Goal: Task Accomplishment & Management: Manage account settings

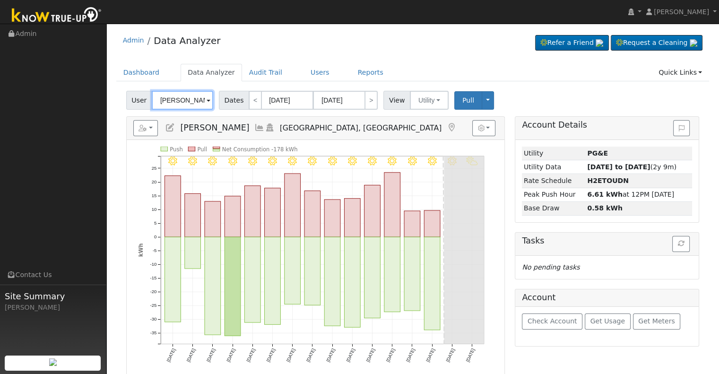
click at [173, 100] on input "[PERSON_NAME]" at bounding box center [182, 100] width 61 height 19
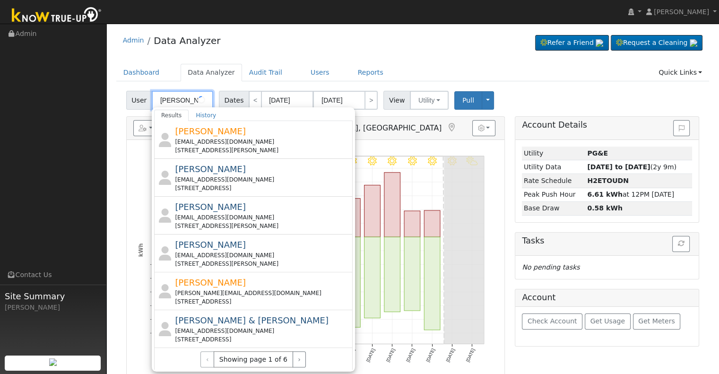
scroll to position [213, 0]
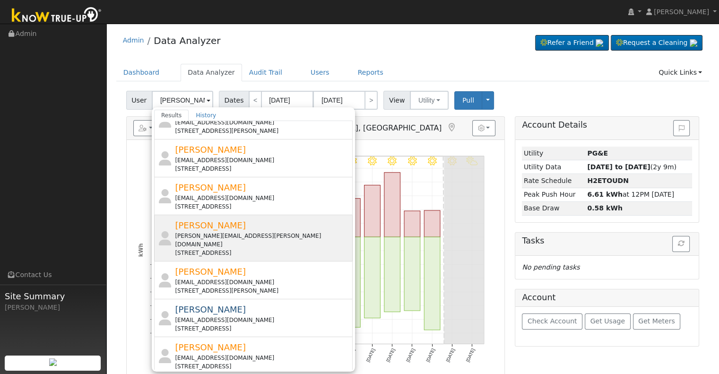
click at [275, 219] on div "[PERSON_NAME] [PERSON_NAME][EMAIL_ADDRESS][PERSON_NAME][DOMAIN_NAME] [STREET_AD…" at bounding box center [262, 238] width 175 height 38
type input "[PERSON_NAME]"
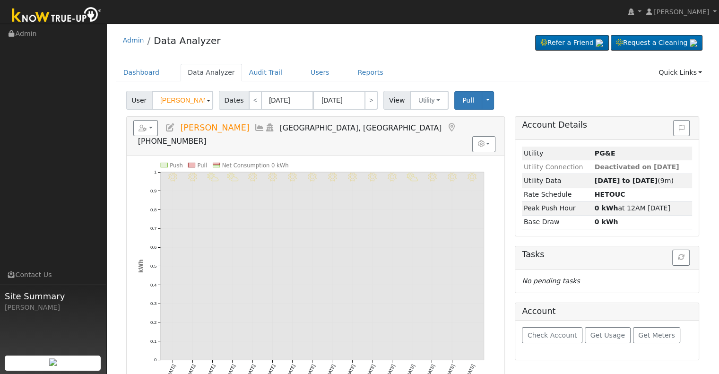
click at [170, 128] on icon at bounding box center [170, 127] width 10 height 9
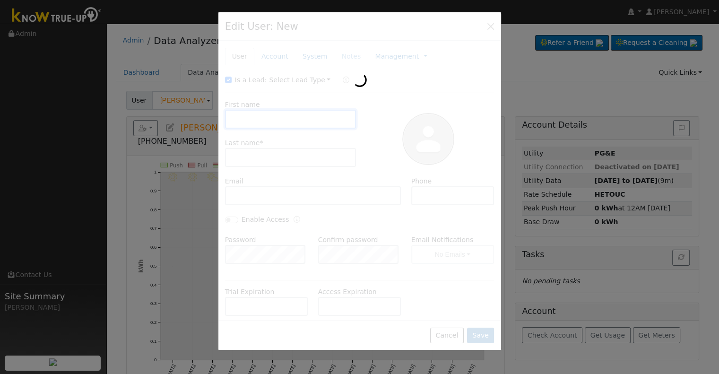
type input "[PERSON_NAME]"
type input "[PERSON_NAME][EMAIL_ADDRESS][PERSON_NAME][DOMAIN_NAME]"
type input "[PHONE_NUMBER]"
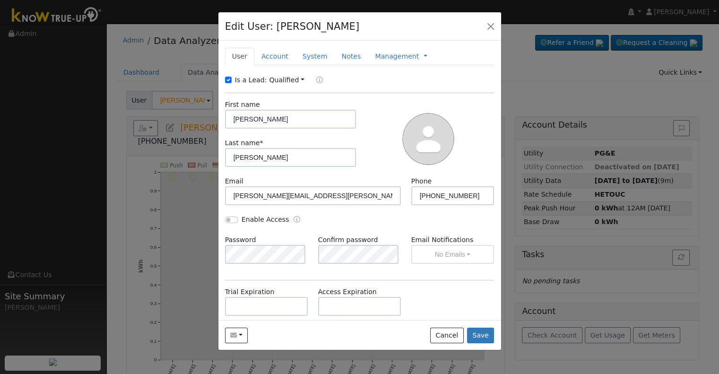
click at [247, 79] on label "Is a Lead:" at bounding box center [251, 80] width 32 height 10
click at [232, 79] on input "Is a Lead:" at bounding box center [228, 80] width 7 height 7
checkbox input "false"
click at [229, 216] on input "Enable Access" at bounding box center [231, 219] width 13 height 7
checkbox input "true"
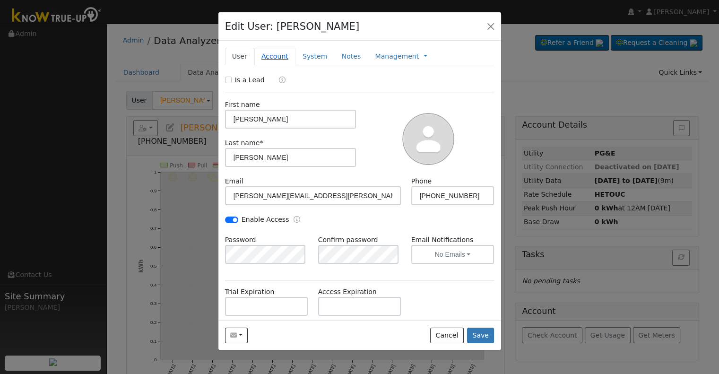
click at [273, 51] on link "Account" at bounding box center [274, 56] width 41 height 17
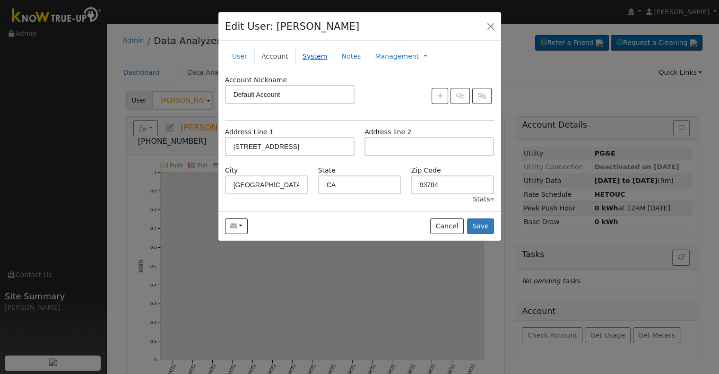
click at [306, 53] on link "System" at bounding box center [314, 56] width 39 height 17
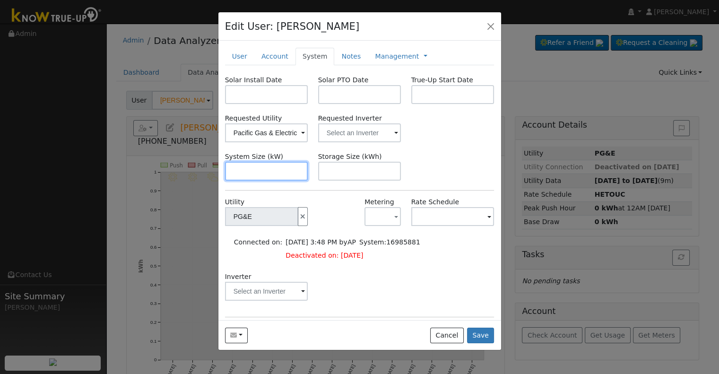
click at [265, 173] on input "text" at bounding box center [266, 171] width 83 height 19
paste input "6.970"
type input "7"
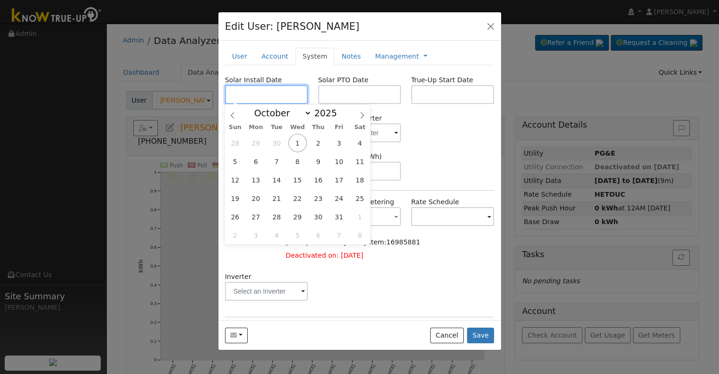
click at [245, 90] on input "text" at bounding box center [266, 94] width 83 height 19
paste input "[DATE]"
type input "[DATE]"
select select "7"
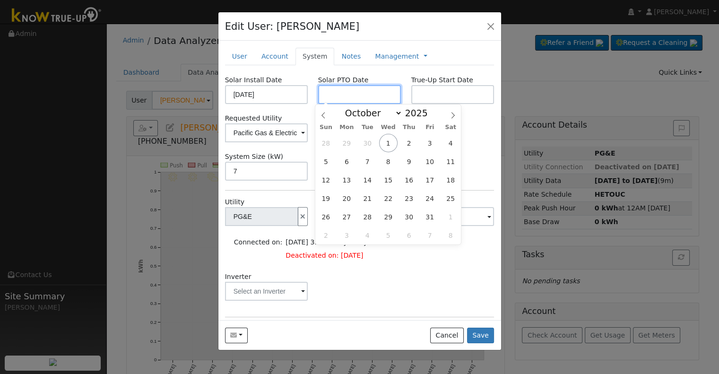
click at [349, 97] on input "text" at bounding box center [359, 94] width 83 height 19
paste input "[DATE]"
type input "[DATE]"
click at [452, 89] on input "text" at bounding box center [452, 94] width 83 height 19
paste input "[DATE]"
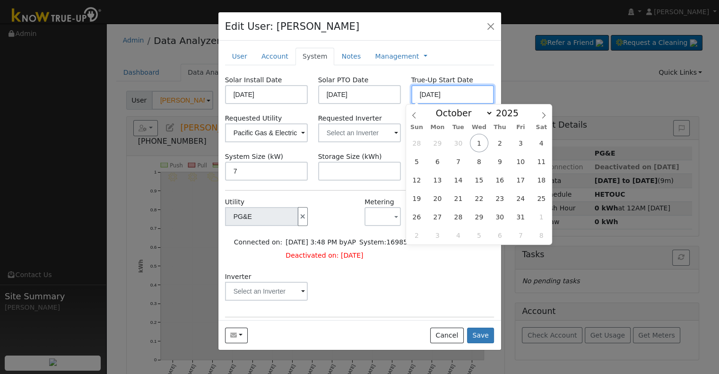
type input "[DATE]"
click at [353, 131] on input "text" at bounding box center [359, 132] width 83 height 19
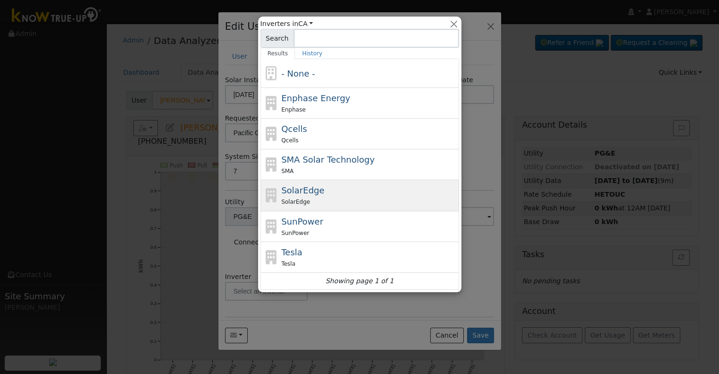
scroll to position [47, 0]
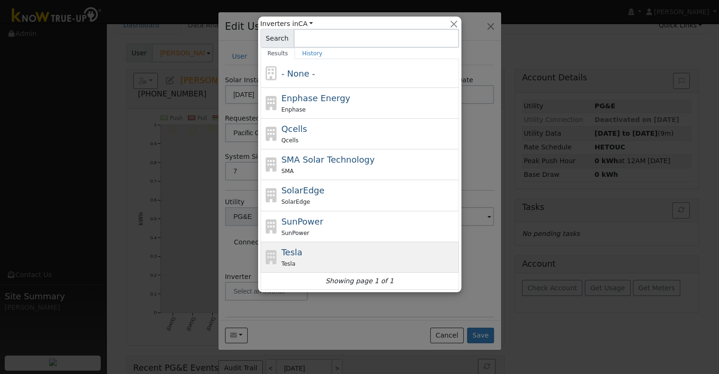
click at [326, 251] on div "Tesla Tesla" at bounding box center [368, 257] width 175 height 23
type input "Tesla"
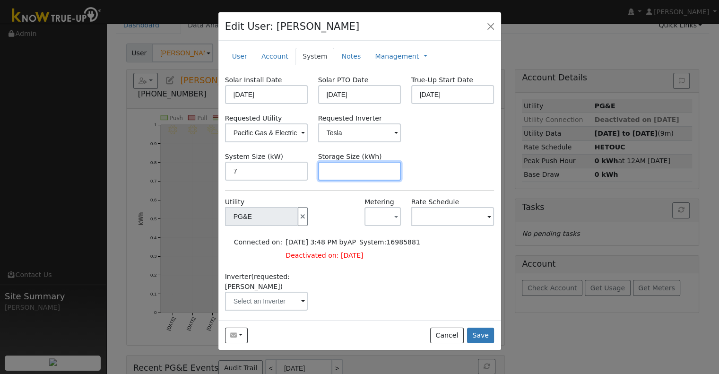
click at [356, 167] on input "text" at bounding box center [359, 171] width 83 height 19
paste input "13.50"
type input "13.5"
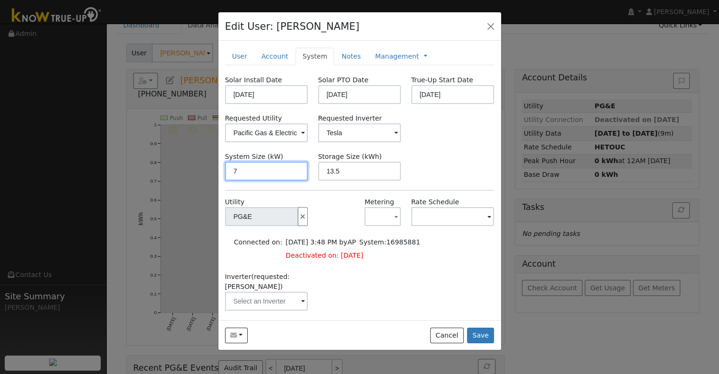
click at [241, 172] on input "7" at bounding box center [266, 171] width 83 height 19
paste input "6.970"
type input "7"
click at [396, 57] on link "Management" at bounding box center [397, 57] width 44 height 10
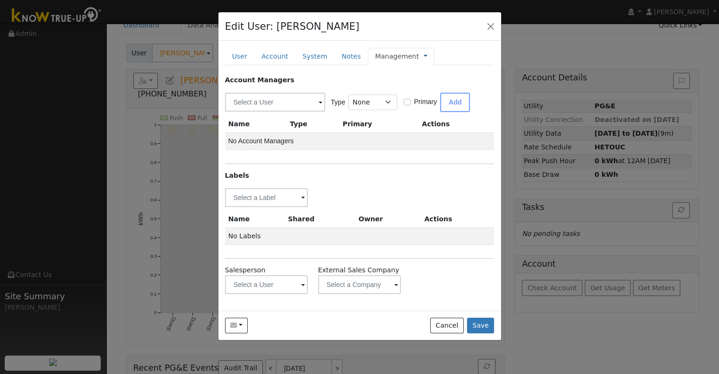
click at [423, 55] on link at bounding box center [425, 57] width 4 height 10
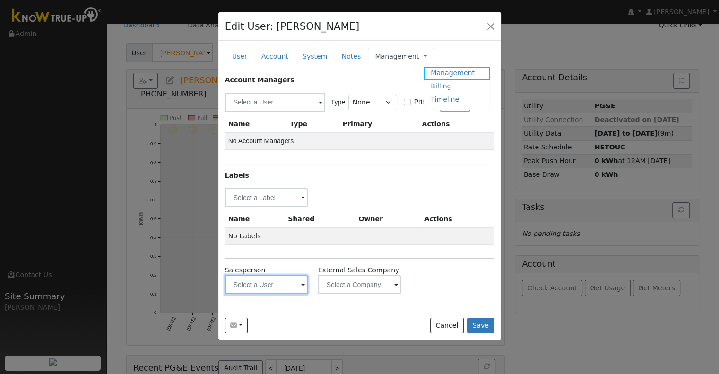
click at [267, 284] on input "text" at bounding box center [266, 284] width 83 height 19
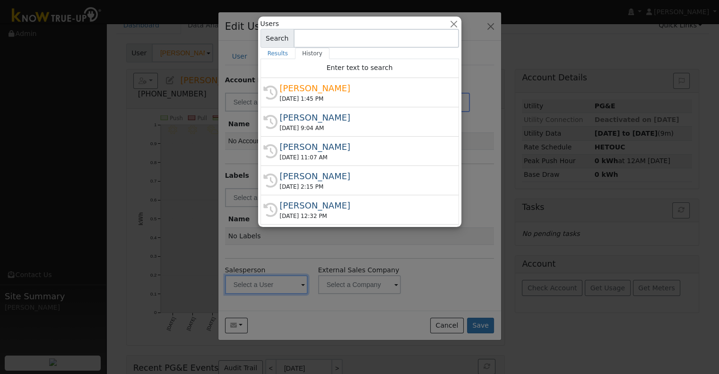
click at [307, 237] on div at bounding box center [359, 187] width 719 height 374
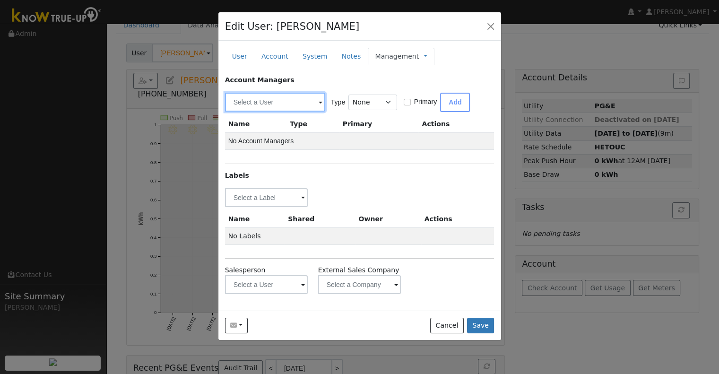
click at [272, 102] on input "text" at bounding box center [275, 102] width 100 height 19
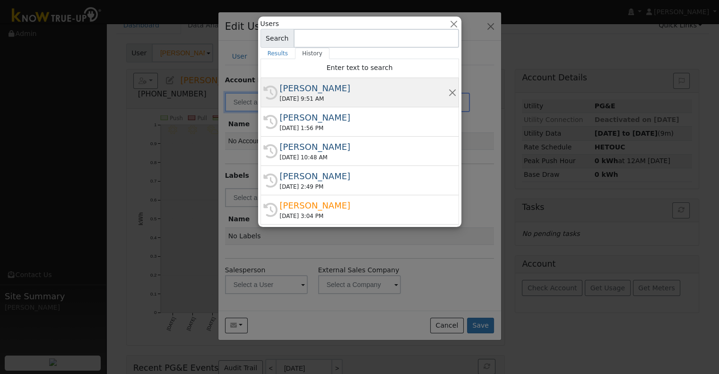
click at [325, 93] on div "[PERSON_NAME]" at bounding box center [364, 88] width 168 height 13
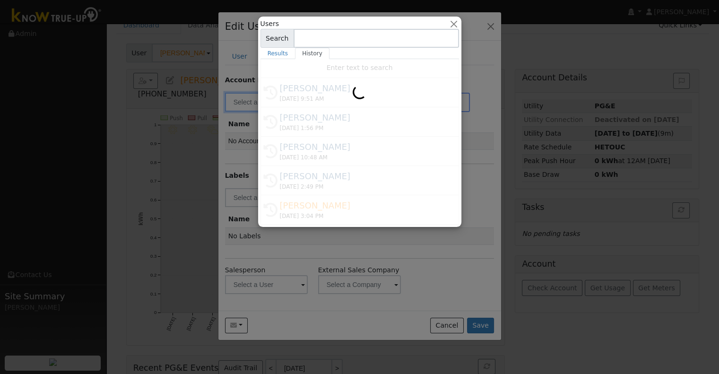
type input "[PERSON_NAME]"
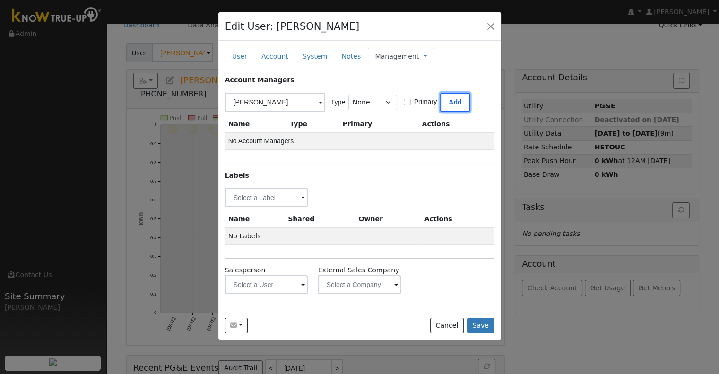
click at [453, 103] on button "Add" at bounding box center [455, 102] width 30 height 19
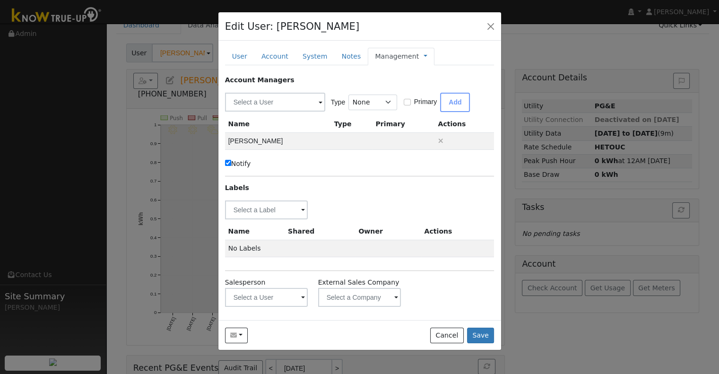
click at [231, 160] on label "Notify" at bounding box center [238, 164] width 26 height 10
click at [231, 160] on input "Notify" at bounding box center [228, 163] width 6 height 6
checkbox input "false"
click at [255, 209] on input "text" at bounding box center [266, 209] width 83 height 19
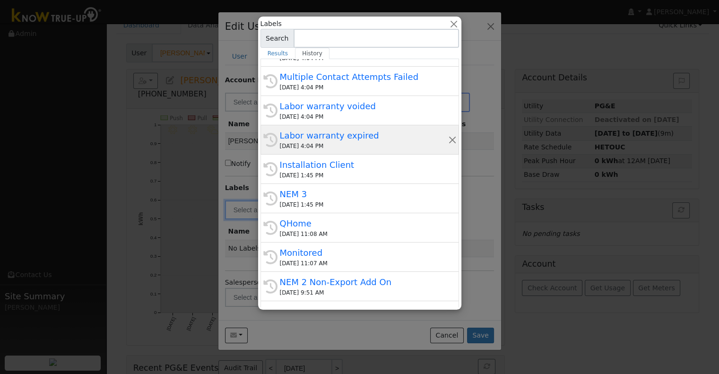
scroll to position [189, 0]
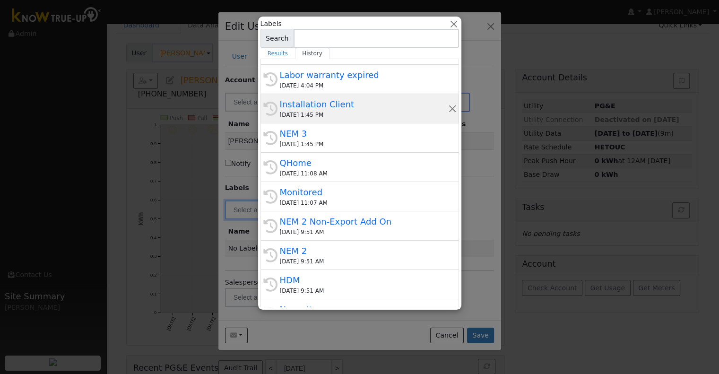
click at [339, 103] on div "Installation Client" at bounding box center [364, 104] width 168 height 13
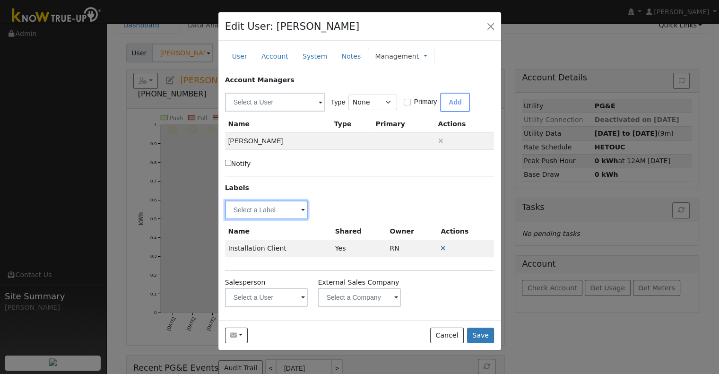
click at [263, 207] on input "text" at bounding box center [266, 209] width 83 height 19
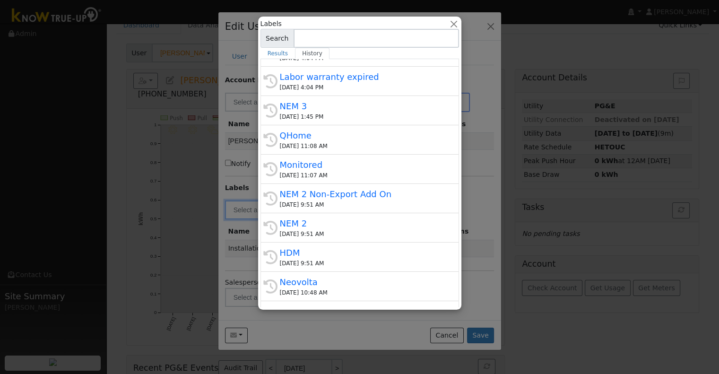
scroll to position [236, 0]
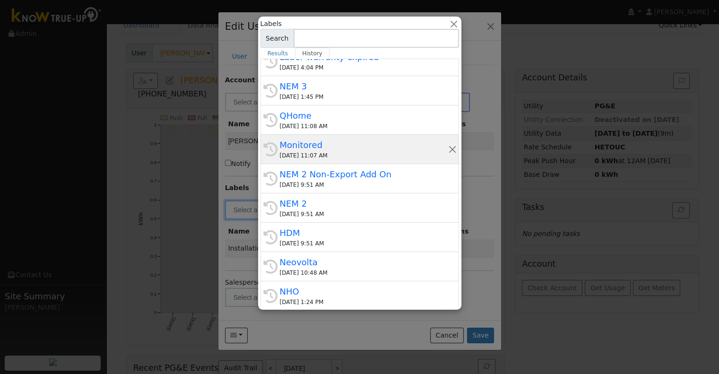
click at [324, 147] on div "Monitored" at bounding box center [364, 144] width 168 height 13
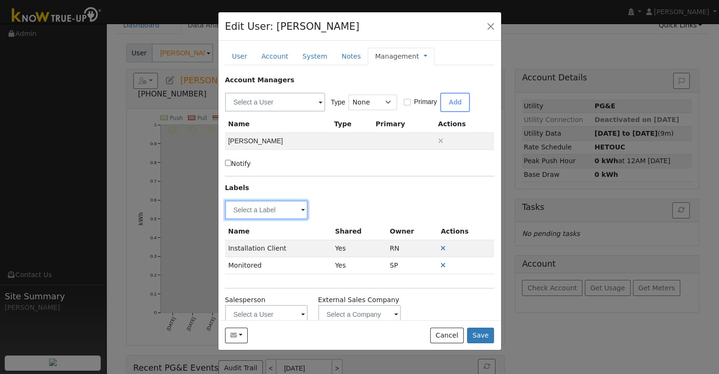
click at [250, 205] on input "text" at bounding box center [266, 209] width 83 height 19
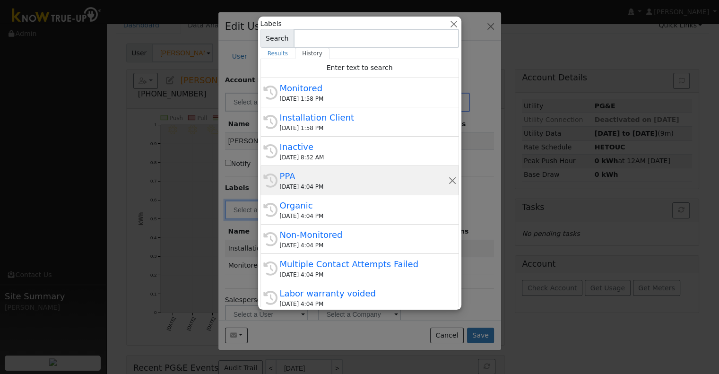
scroll to position [189, 0]
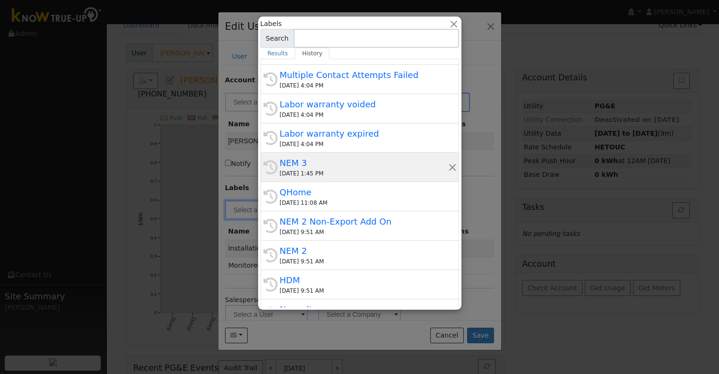
click at [334, 160] on div "NEM 3" at bounding box center [364, 162] width 168 height 13
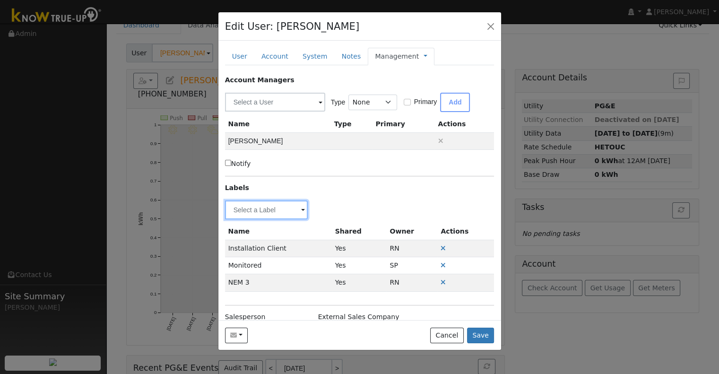
click at [260, 204] on input "text" at bounding box center [266, 209] width 83 height 19
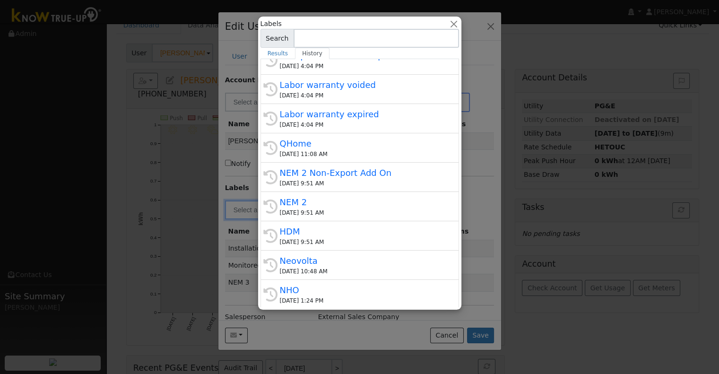
scroll to position [238, 0]
click at [474, 209] on div at bounding box center [359, 187] width 719 height 374
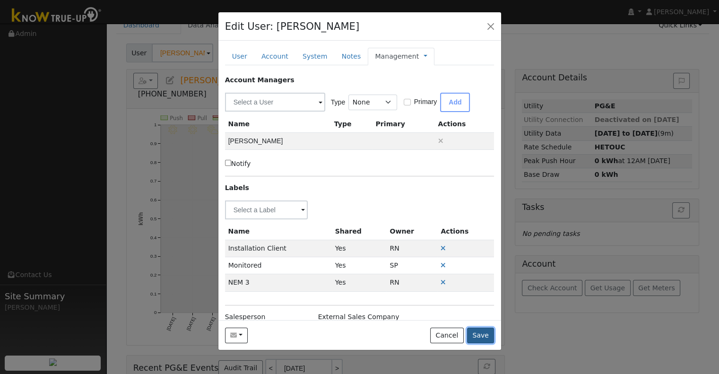
click at [482, 334] on button "Save" at bounding box center [480, 335] width 27 height 16
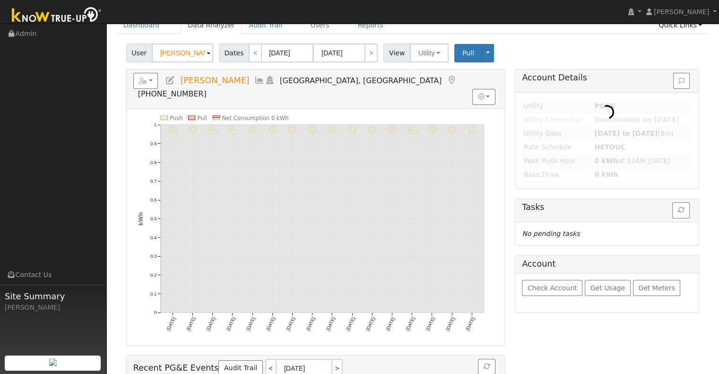
click at [169, 78] on icon at bounding box center [170, 80] width 10 height 9
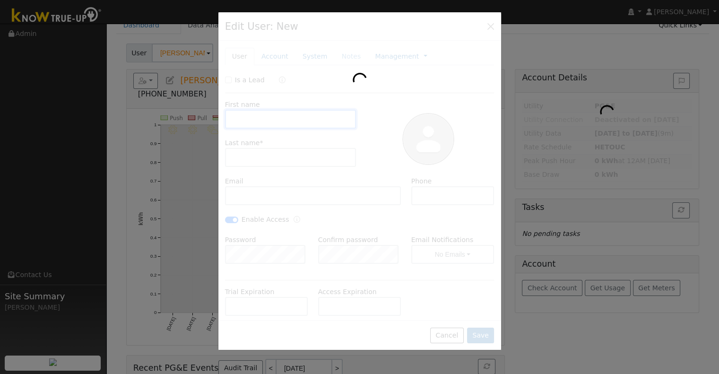
type input "[PERSON_NAME]"
type input "[PERSON_NAME][EMAIL_ADDRESS][PERSON_NAME][DOMAIN_NAME]"
type input "[PHONE_NUMBER]"
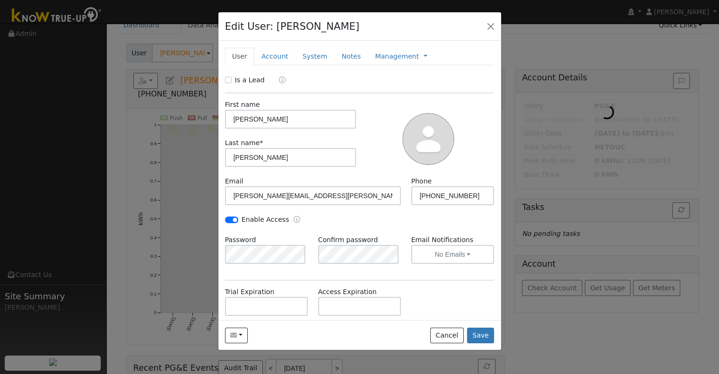
click at [517, 323] on div at bounding box center [359, 187] width 719 height 374
drag, startPoint x: 492, startPoint y: 27, endPoint x: 477, endPoint y: 46, distance: 23.9
click at [491, 27] on button "button" at bounding box center [490, 25] width 13 height 13
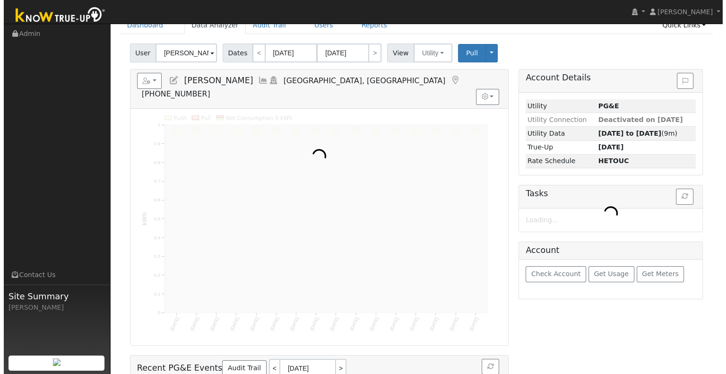
scroll to position [0, 0]
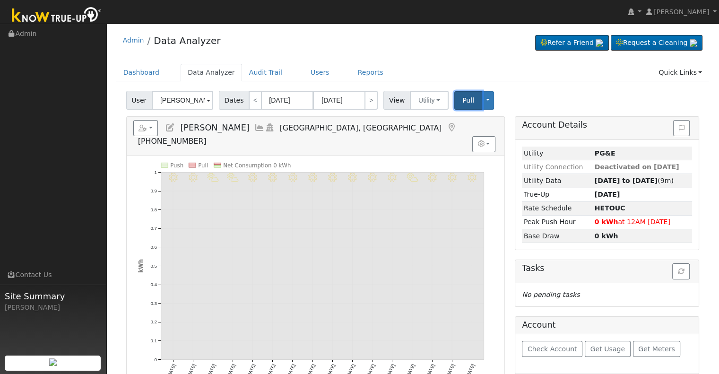
click at [462, 99] on span "Pull" at bounding box center [468, 100] width 12 height 8
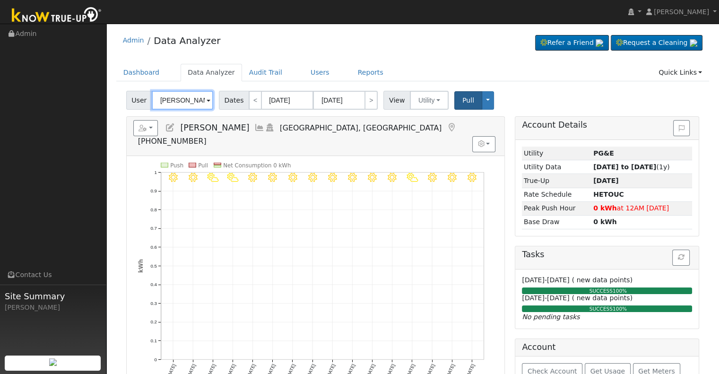
click at [173, 101] on input "[PERSON_NAME]" at bounding box center [182, 100] width 61 height 19
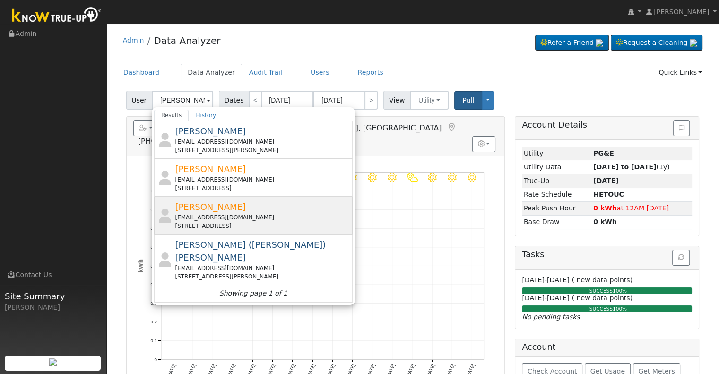
click at [264, 217] on div "[EMAIL_ADDRESS][DOMAIN_NAME]" at bounding box center [262, 217] width 175 height 9
type input "[PERSON_NAME]"
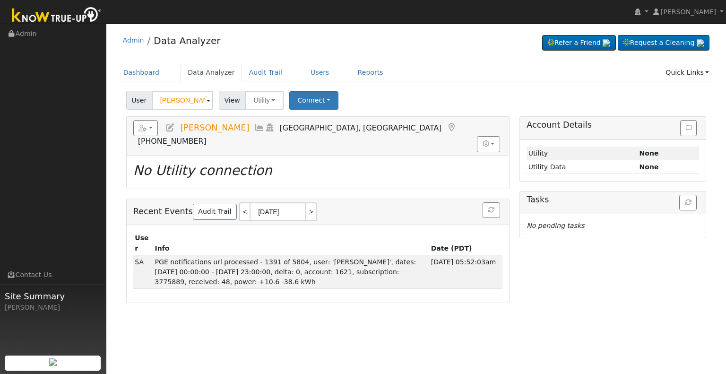
click at [168, 124] on icon at bounding box center [170, 127] width 10 height 9
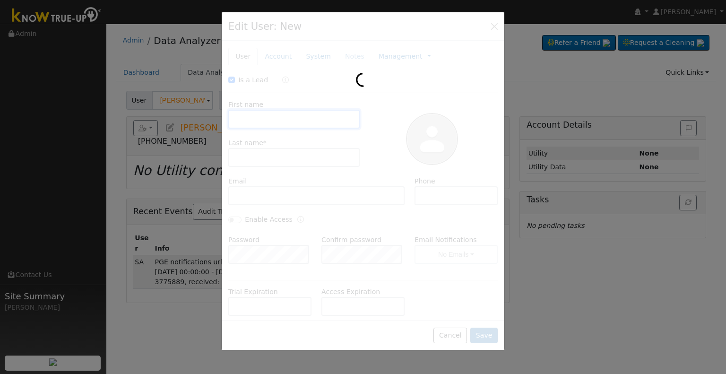
checkbox input "true"
type input "[PERSON_NAME]"
type input "[EMAIL_ADDRESS][DOMAIN_NAME]"
type input "5599079496"
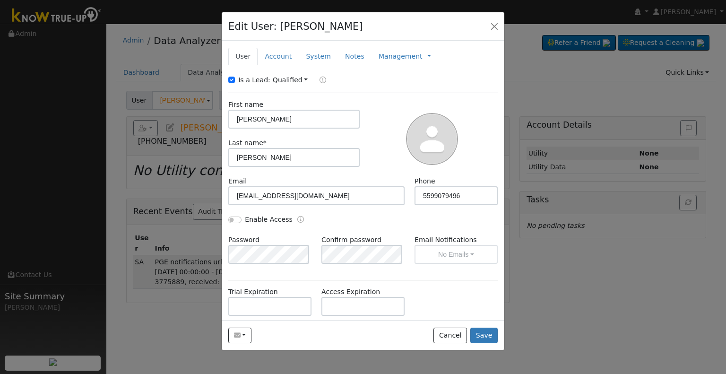
click at [235, 80] on div "Is a Lead:" at bounding box center [250, 80] width 44 height 10
click at [238, 79] on label "Is a Lead:" at bounding box center [254, 80] width 32 height 10
click at [235, 79] on input "Is a Lead:" at bounding box center [231, 80] width 7 height 7
checkbox input "false"
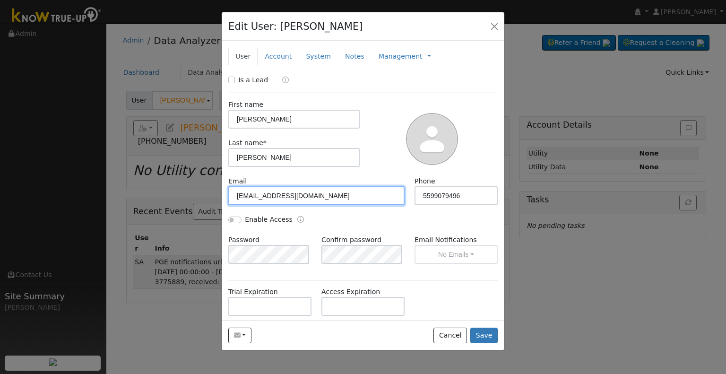
click at [336, 195] on input "[EMAIL_ADDRESS][DOMAIN_NAME]" at bounding box center [316, 195] width 176 height 19
paste input "text"
type input "[EMAIL_ADDRESS][DOMAIN_NAME]"
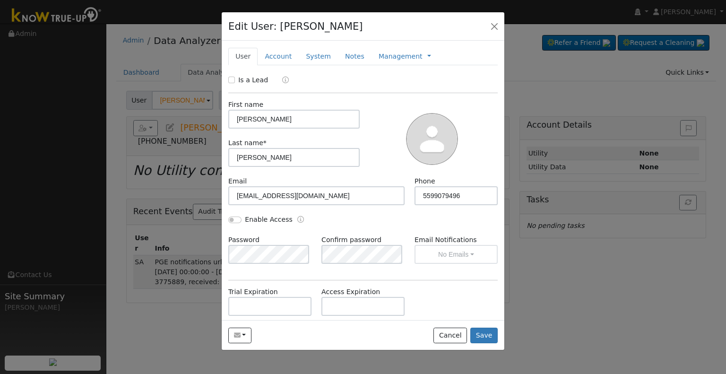
click at [233, 215] on div "Enable Access" at bounding box center [260, 220] width 64 height 10
click at [233, 218] on input "Enable Access" at bounding box center [234, 219] width 13 height 7
checkbox input "true"
click at [270, 58] on link "Account" at bounding box center [278, 56] width 41 height 17
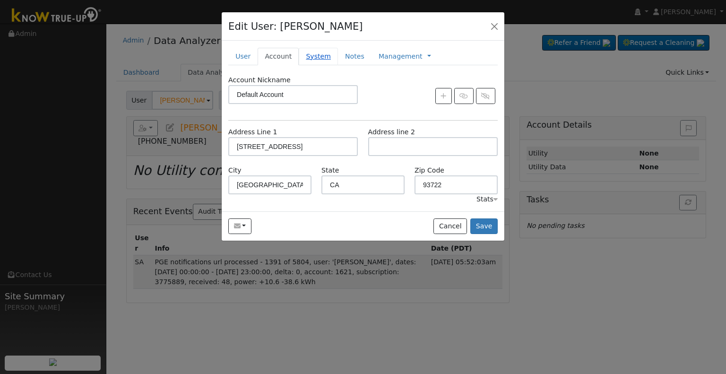
click at [314, 58] on link "System" at bounding box center [318, 56] width 39 height 17
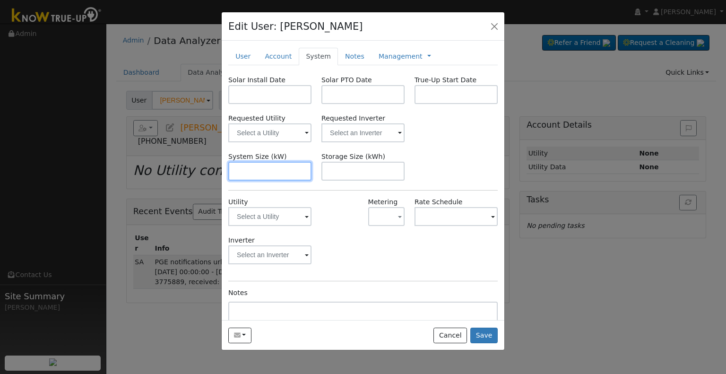
click at [259, 166] on input "text" at bounding box center [269, 171] width 83 height 19
paste input "8.200"
type input "8.2"
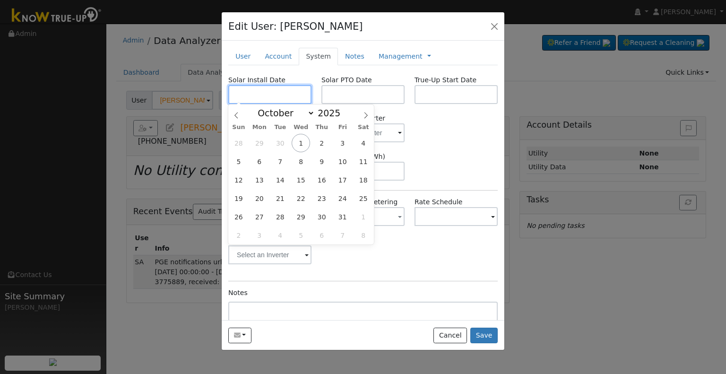
click at [284, 92] on input "text" at bounding box center [269, 94] width 83 height 19
paste input "[DATE]"
type input "[DATE]"
select select "6"
click at [350, 90] on input "text" at bounding box center [362, 94] width 83 height 19
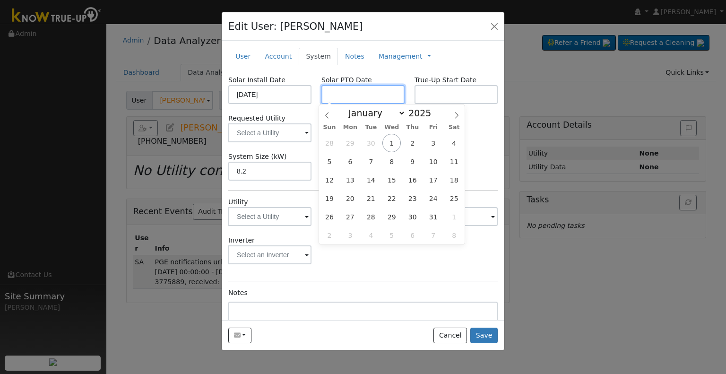
paste input "[DATE]"
type input "[DATE]"
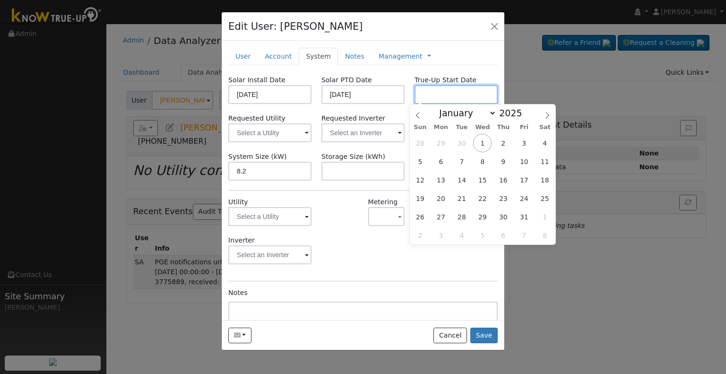
click at [448, 92] on input "text" at bounding box center [455, 94] width 83 height 19
paste input "[DATE]"
type input "[DATE]"
click at [375, 131] on input "text" at bounding box center [362, 132] width 83 height 19
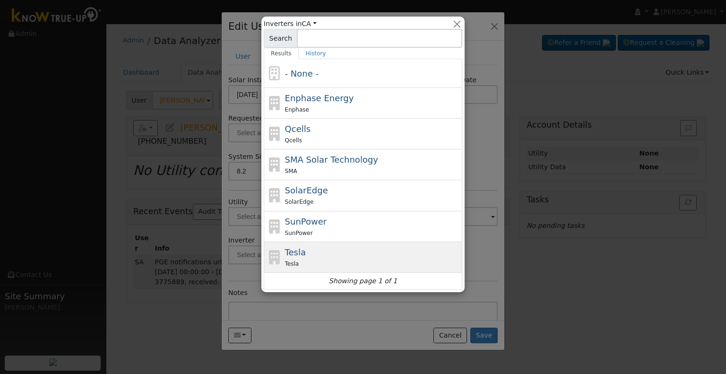
click at [321, 258] on div "Tesla" at bounding box center [372, 263] width 175 height 10
type input "Tesla"
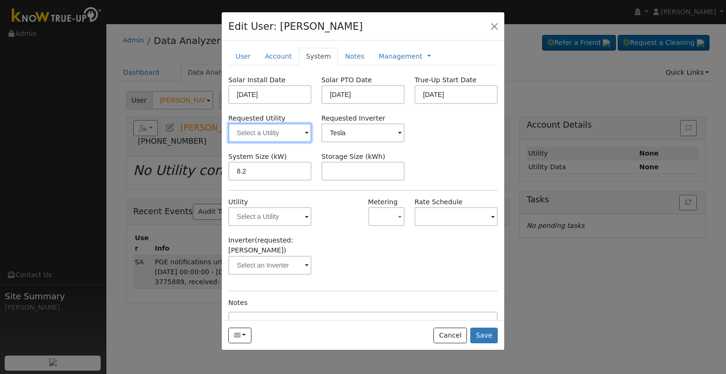
click at [274, 136] on input "text" at bounding box center [269, 132] width 83 height 19
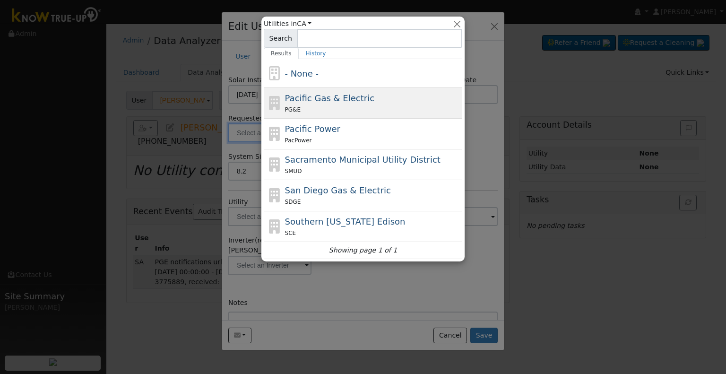
click at [322, 98] on span "Pacific Gas & Electric" at bounding box center [329, 98] width 89 height 10
type input "Pacific Gas & Electric"
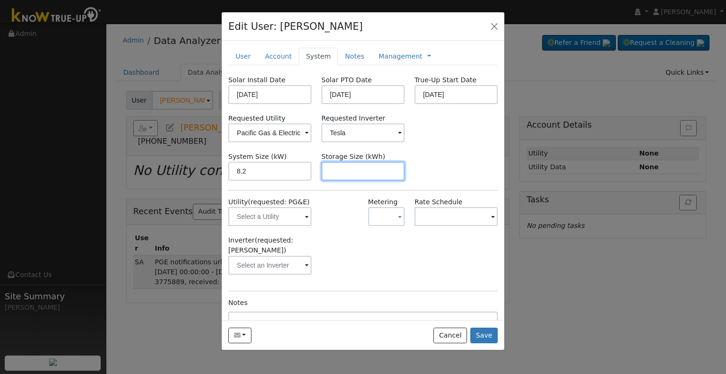
click at [352, 171] on input "text" at bounding box center [362, 171] width 83 height 19
paste input "13.50"
type input "13.5"
click at [385, 58] on link "Management" at bounding box center [401, 57] width 44 height 10
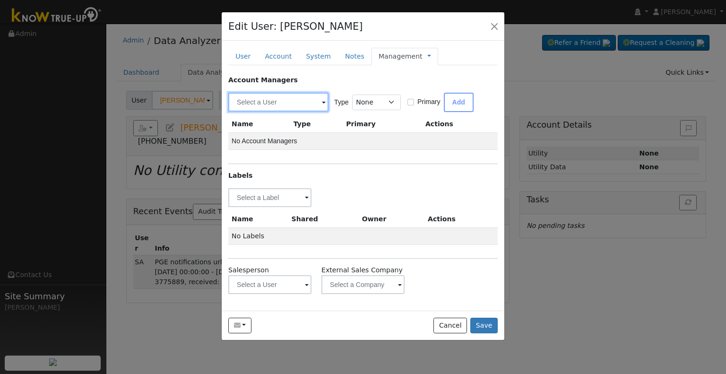
click at [259, 103] on input "text" at bounding box center [278, 102] width 100 height 19
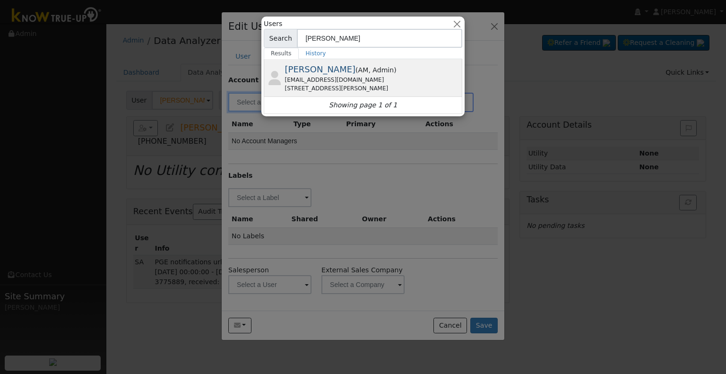
type input "[PERSON_NAME]"
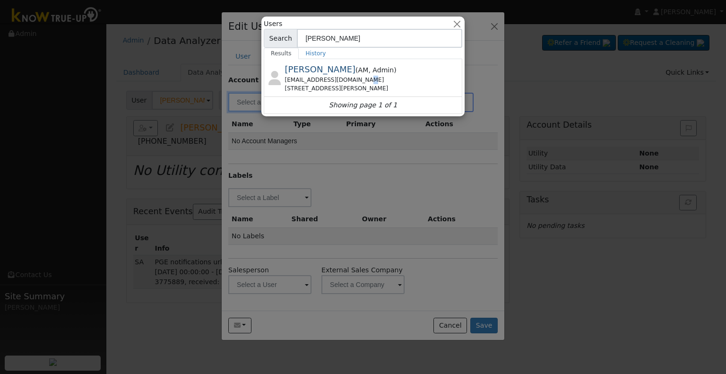
click at [352, 79] on div "[EMAIL_ADDRESS][DOMAIN_NAME]" at bounding box center [372, 80] width 175 height 9
type input "[PERSON_NAME]"
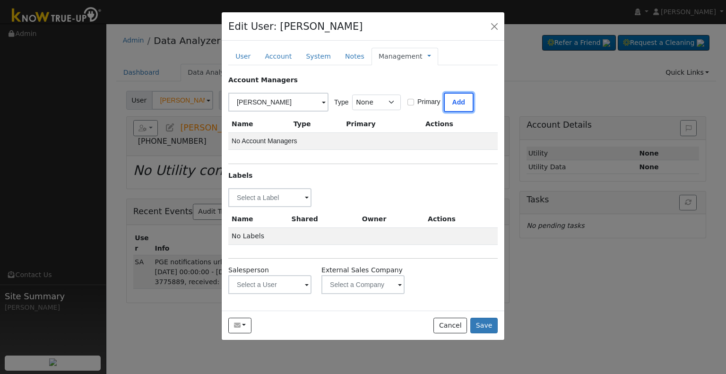
click at [452, 97] on button "Add" at bounding box center [459, 102] width 30 height 19
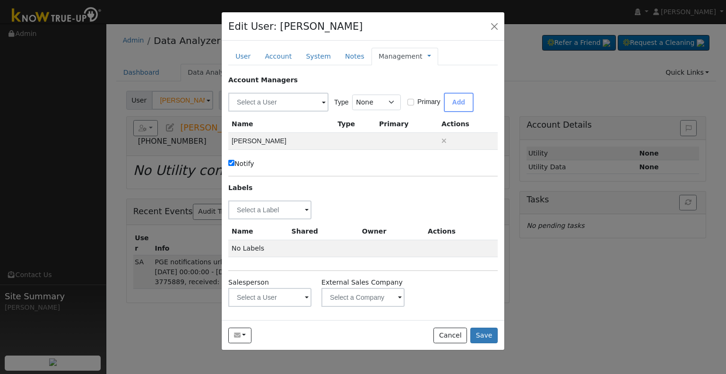
click at [247, 163] on label "Notify" at bounding box center [241, 164] width 26 height 10
click at [234, 163] on input "Notify" at bounding box center [231, 163] width 6 height 6
checkbox input "false"
click at [257, 210] on input "text" at bounding box center [269, 209] width 83 height 19
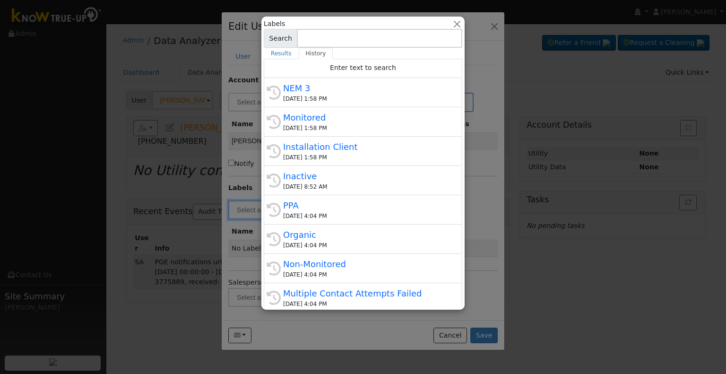
click at [334, 99] on div "[DATE] 1:58 PM" at bounding box center [367, 99] width 168 height 9
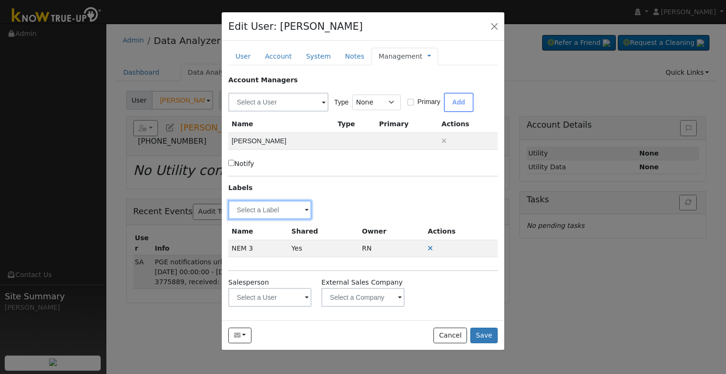
click at [254, 208] on input "text" at bounding box center [269, 209] width 83 height 19
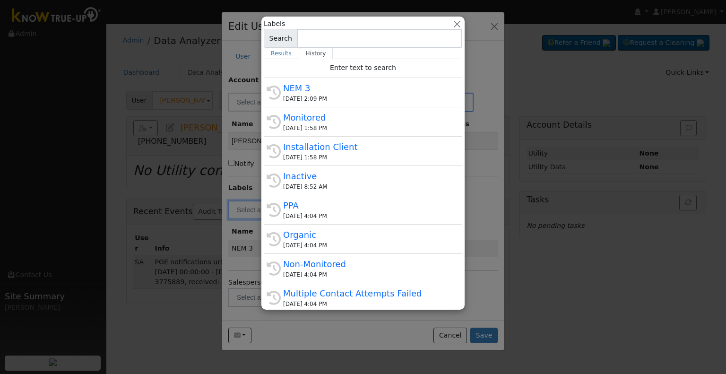
click at [350, 130] on div "[DATE] 1:58 PM" at bounding box center [367, 128] width 168 height 9
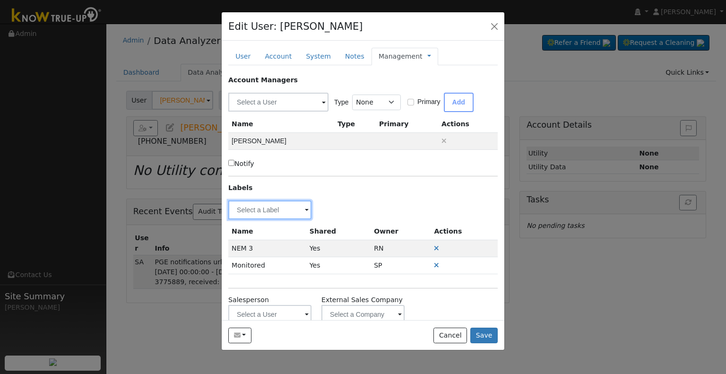
click at [261, 213] on input "text" at bounding box center [269, 209] width 83 height 19
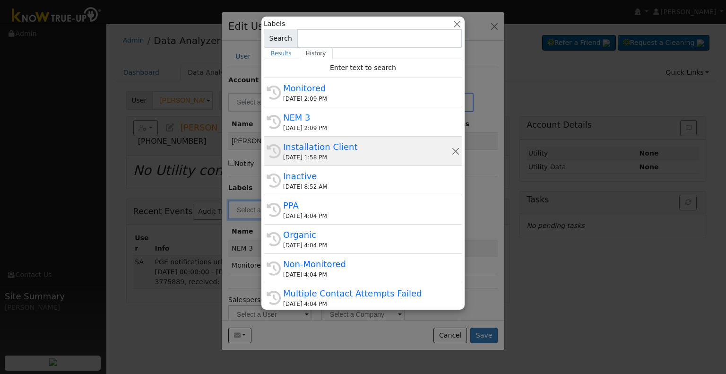
click at [369, 143] on div "Installation Client" at bounding box center [367, 146] width 168 height 13
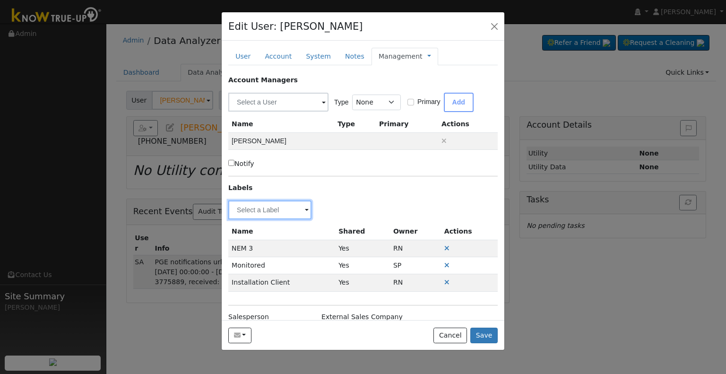
click at [270, 211] on input "text" at bounding box center [269, 209] width 83 height 19
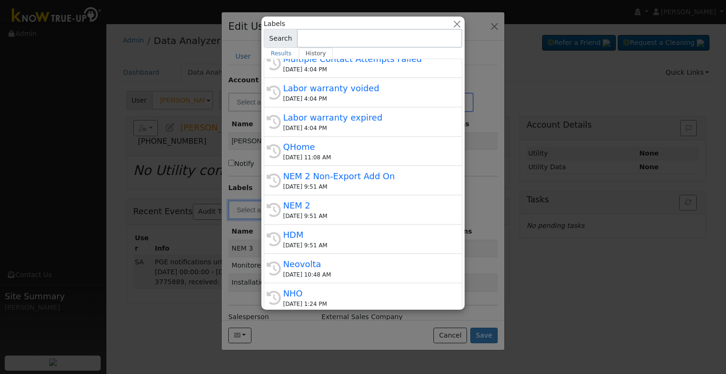
scroll to position [236, 0]
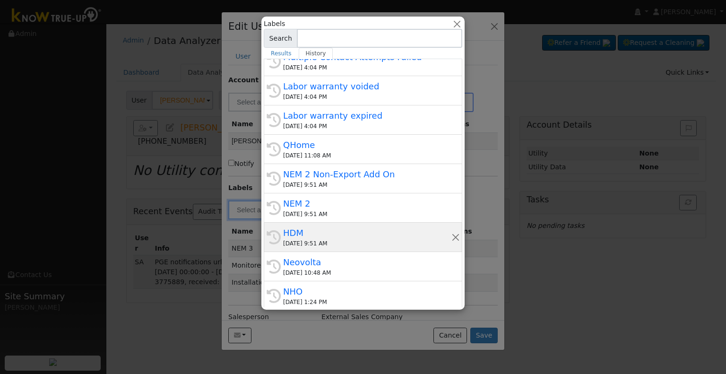
click at [316, 232] on div "HDM" at bounding box center [367, 232] width 168 height 13
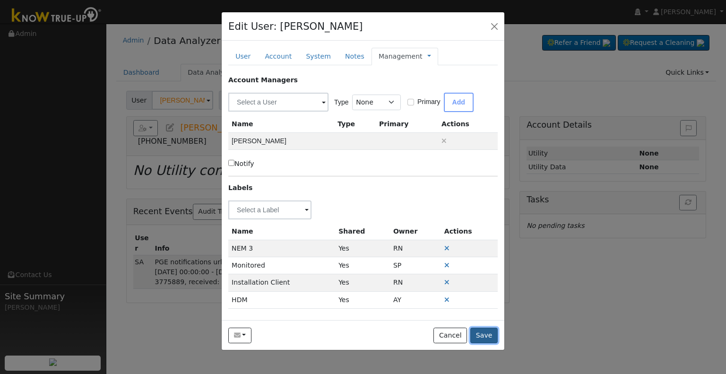
click at [486, 332] on button "Save" at bounding box center [483, 335] width 27 height 16
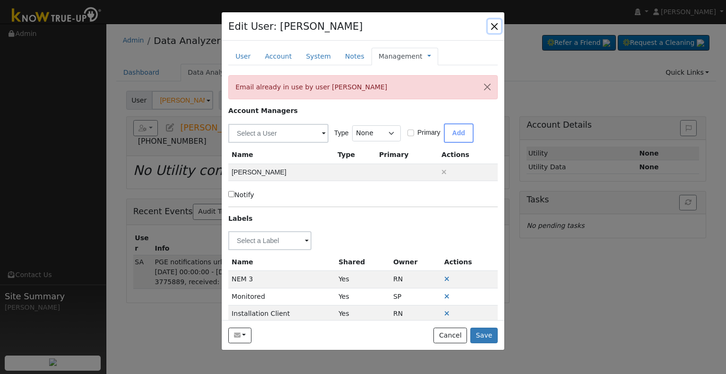
click at [494, 23] on button "button" at bounding box center [494, 25] width 13 height 13
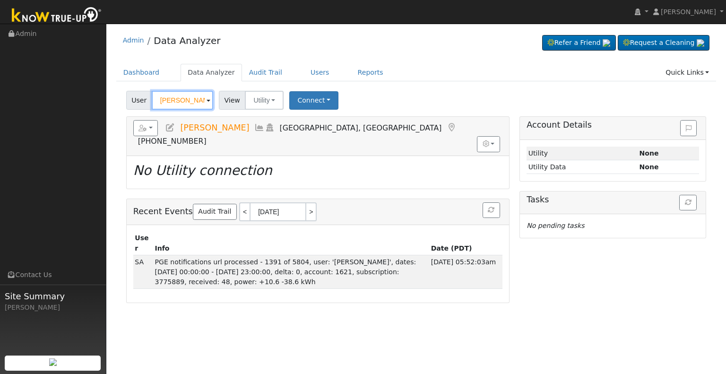
click at [185, 100] on input "[PERSON_NAME]" at bounding box center [182, 100] width 61 height 19
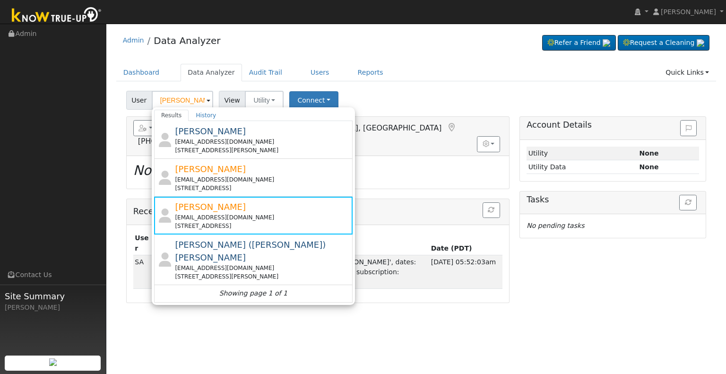
click at [387, 107] on div "User [PERSON_NAME] Results History [PERSON_NAME] [EMAIL_ADDRESS][DOMAIN_NAME] […" at bounding box center [416, 98] width 584 height 22
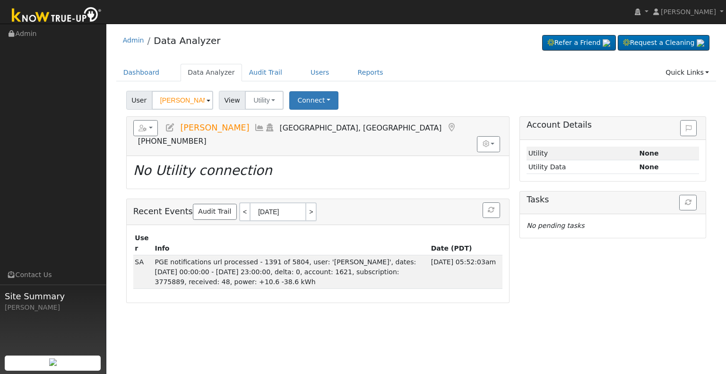
click at [422, 81] on ul "Dashboard Data Analyzer Audit Trail Users Reports Quick Links Quick Add Quick C…" at bounding box center [416, 72] width 600 height 17
click at [172, 127] on icon at bounding box center [170, 127] width 10 height 9
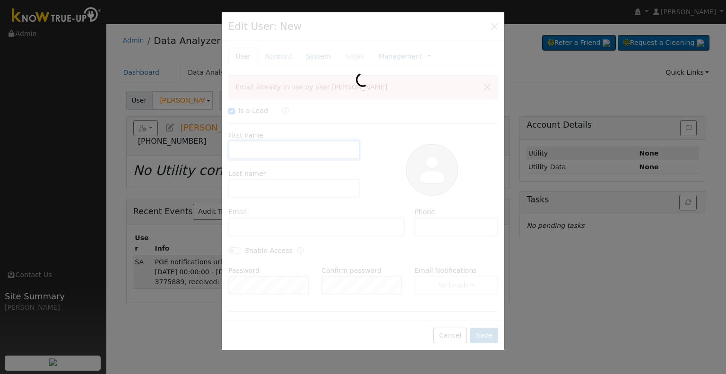
checkbox input "true"
type input "[PERSON_NAME]"
type input "[EMAIL_ADDRESS][DOMAIN_NAME]"
type input "5599079496"
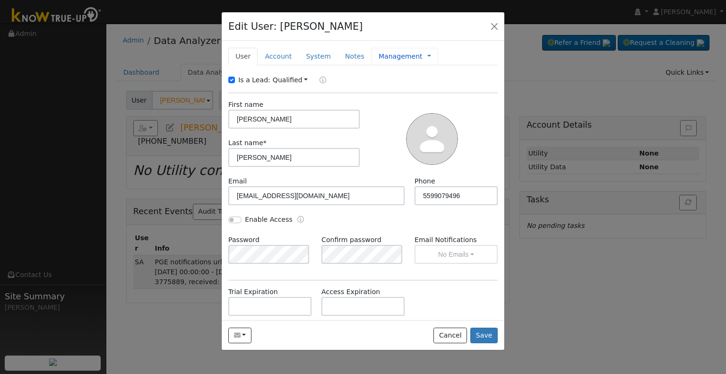
click at [387, 59] on link "Management" at bounding box center [401, 57] width 44 height 10
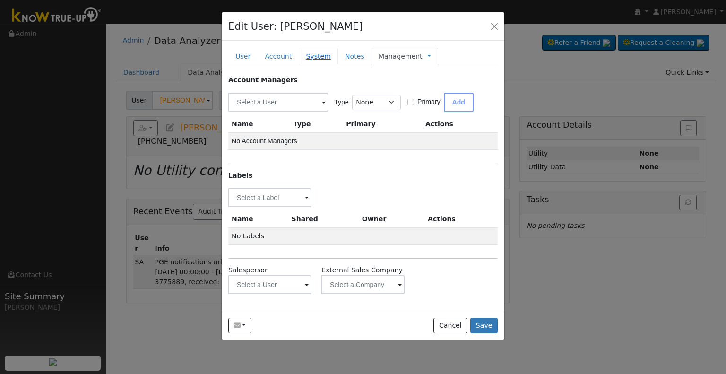
click at [308, 58] on link "System" at bounding box center [318, 56] width 39 height 17
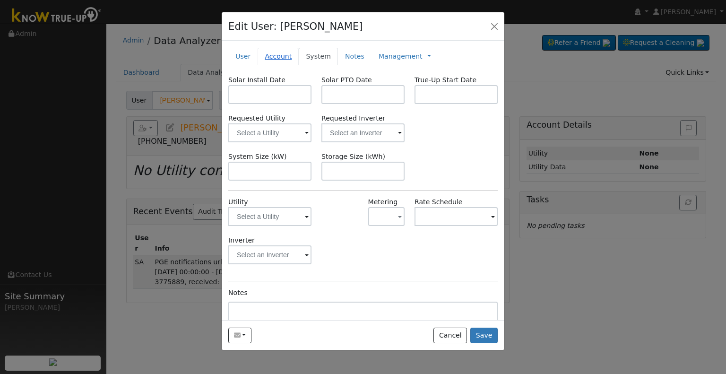
click at [285, 59] on link "Account" at bounding box center [278, 56] width 41 height 17
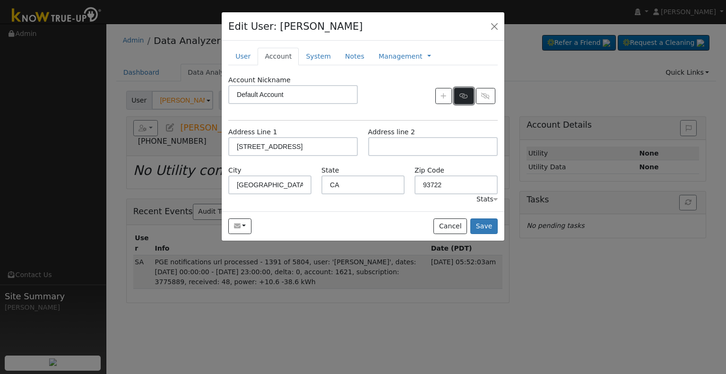
click at [467, 97] on icon "button" at bounding box center [463, 96] width 9 height 7
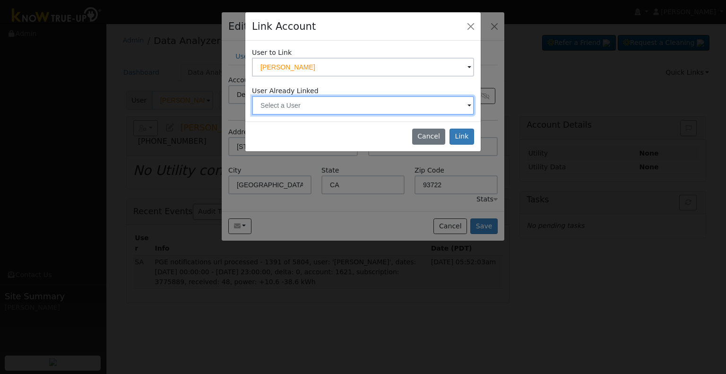
click at [295, 101] on input "text" at bounding box center [363, 105] width 222 height 19
type input "l"
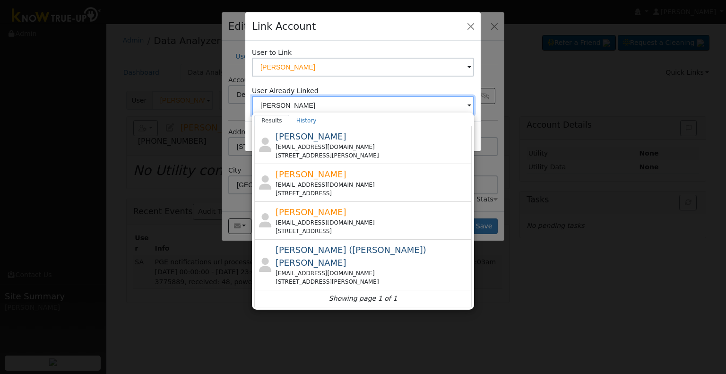
scroll to position [0, 0]
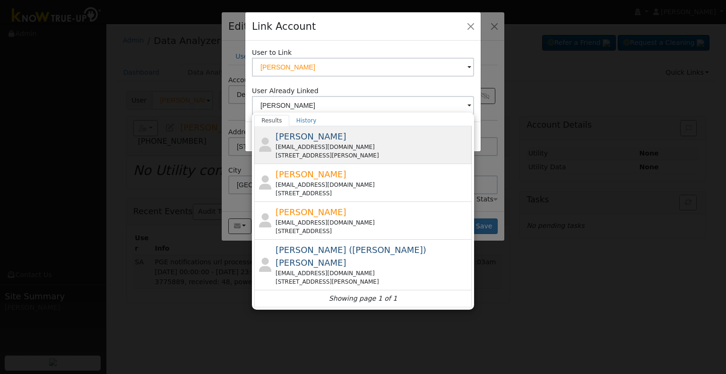
click at [373, 146] on div "[EMAIL_ADDRESS][DOMAIN_NAME]" at bounding box center [373, 147] width 194 height 9
type input "[PERSON_NAME]"
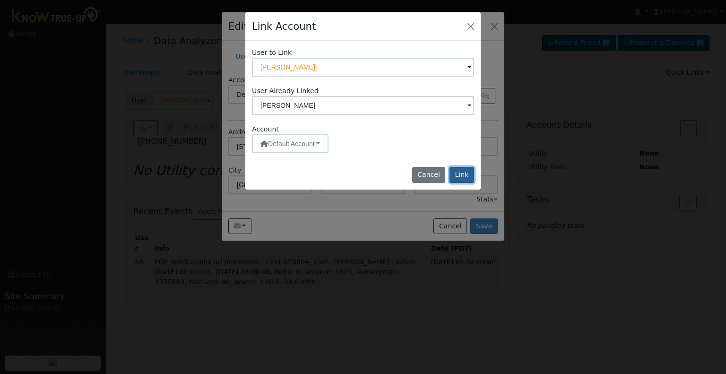
click at [464, 174] on button "Link" at bounding box center [461, 175] width 25 height 16
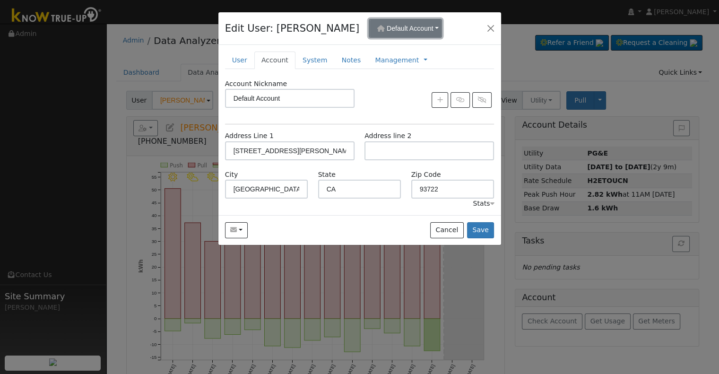
click at [387, 29] on span "Default Account" at bounding box center [410, 29] width 47 height 8
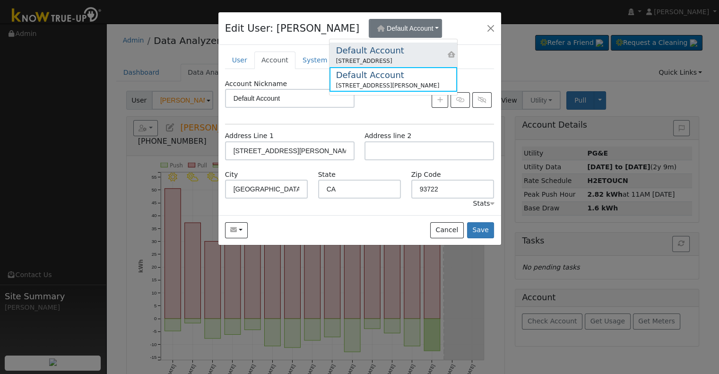
click at [379, 53] on div "Default Account" at bounding box center [370, 50] width 68 height 13
type input "[STREET_ADDRESS]"
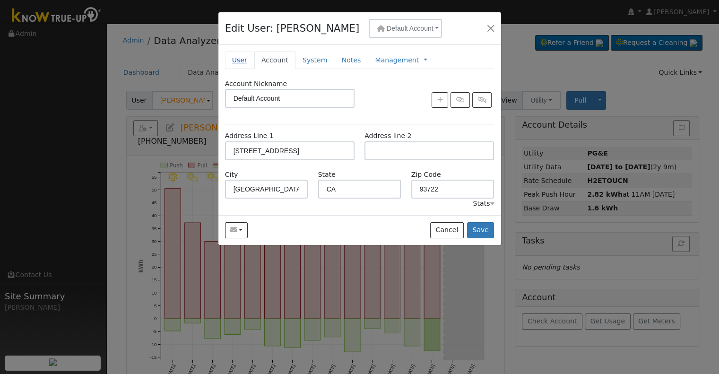
click at [237, 60] on link "User" at bounding box center [239, 60] width 29 height 17
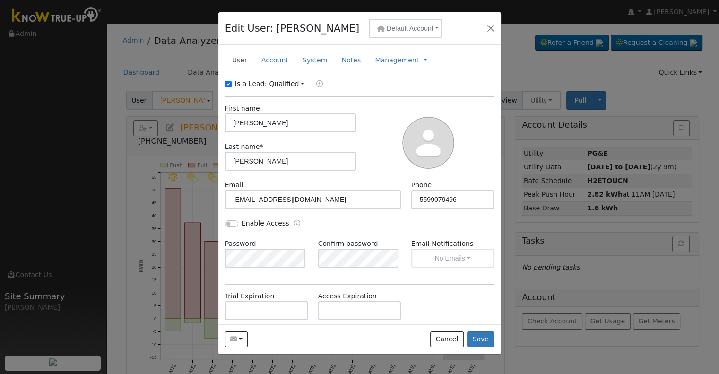
click at [253, 86] on label "Is a Lead:" at bounding box center [251, 84] width 32 height 10
click at [232, 86] on input "Is a Lead:" at bounding box center [228, 84] width 7 height 7
checkbox input "false"
click at [234, 222] on input "Enable Access" at bounding box center [231, 223] width 13 height 7
checkbox input "true"
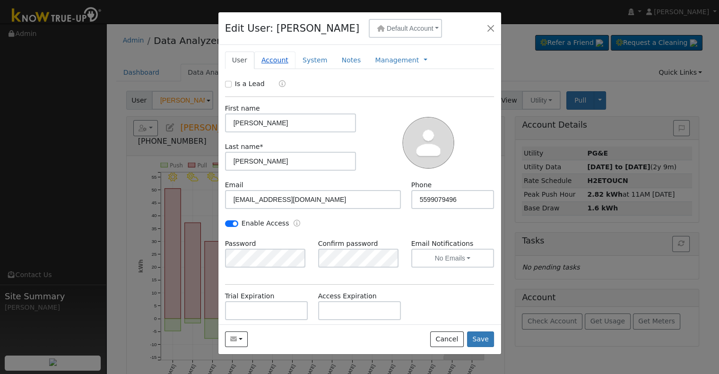
click at [275, 60] on link "Account" at bounding box center [274, 60] width 41 height 17
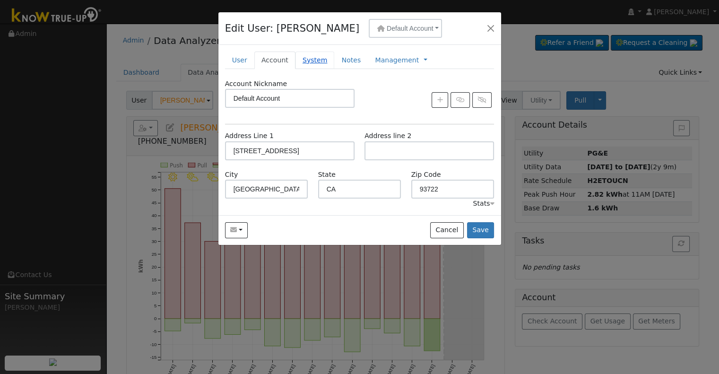
click at [299, 61] on link "System" at bounding box center [314, 60] width 39 height 17
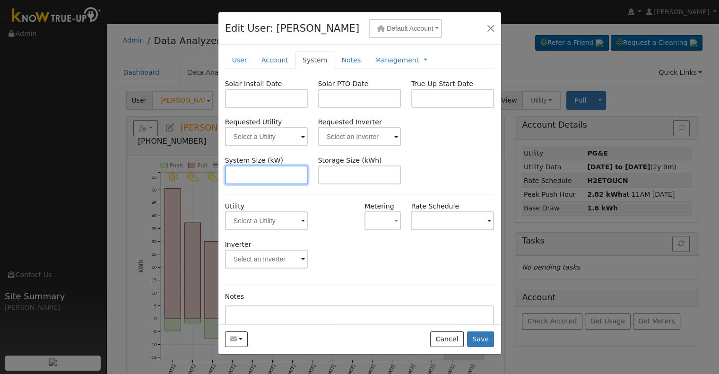
click at [245, 172] on input "text" at bounding box center [266, 174] width 83 height 19
paste input "8.200"
type input "8.2"
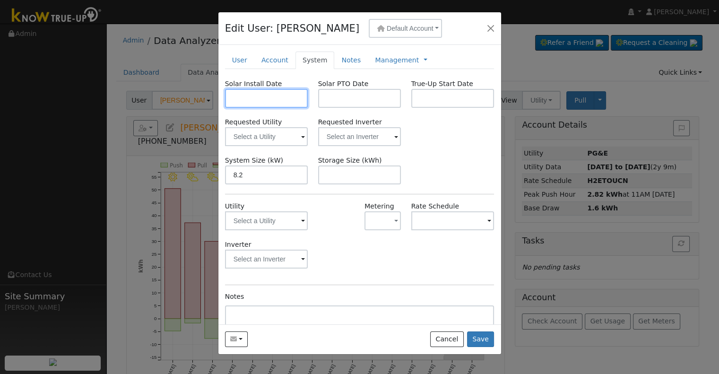
click at [267, 102] on input "text" at bounding box center [266, 98] width 83 height 19
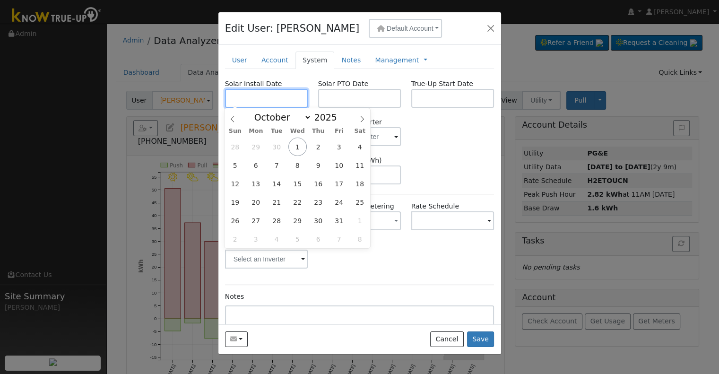
paste input "[DATE]"
type input "[DATE]"
select select "6"
click at [361, 96] on input "text" at bounding box center [359, 98] width 83 height 19
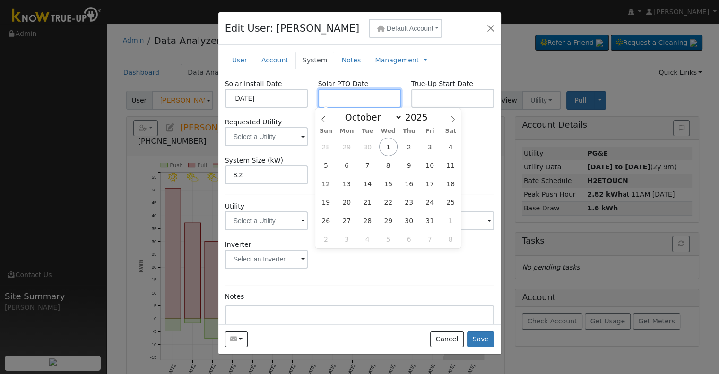
paste input "[DATE]"
type input "[DATE]"
click at [449, 100] on input "text" at bounding box center [452, 98] width 83 height 19
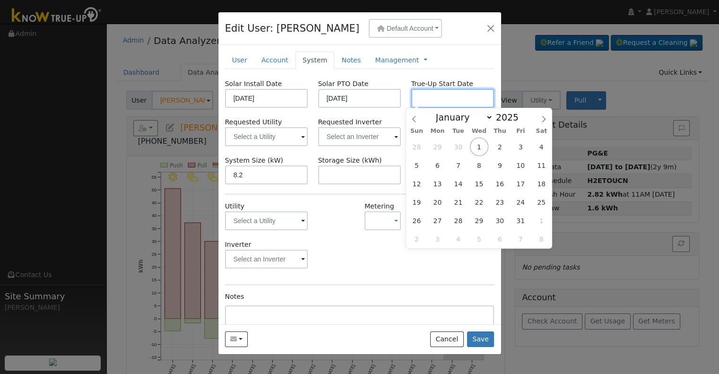
paste input "[DATE]"
type input "[DATE]"
click at [362, 131] on input "text" at bounding box center [359, 136] width 83 height 19
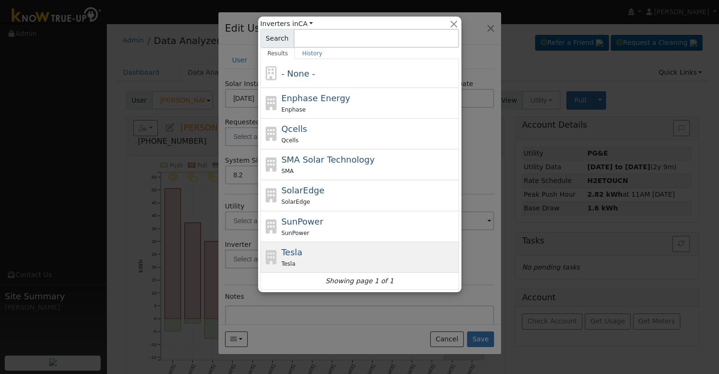
click at [319, 257] on div "Tesla Tesla" at bounding box center [368, 257] width 175 height 23
type input "Tesla"
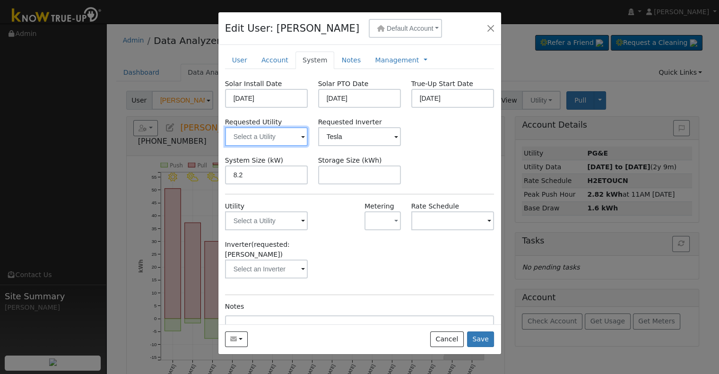
click at [268, 134] on input "text" at bounding box center [266, 136] width 83 height 19
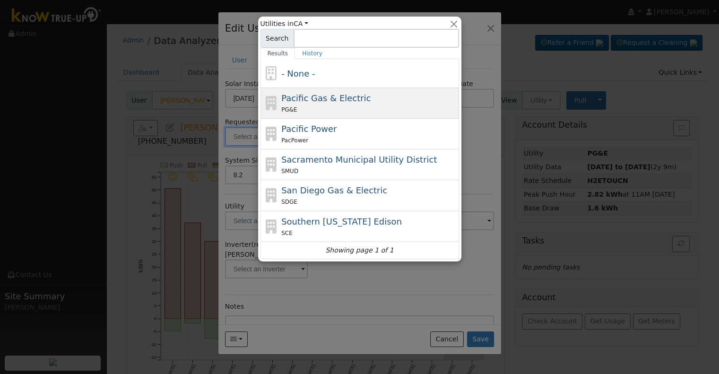
click at [320, 103] on div "Pacific Gas & Electric PG&E" at bounding box center [368, 103] width 175 height 23
type input "Pacific Gas & Electric"
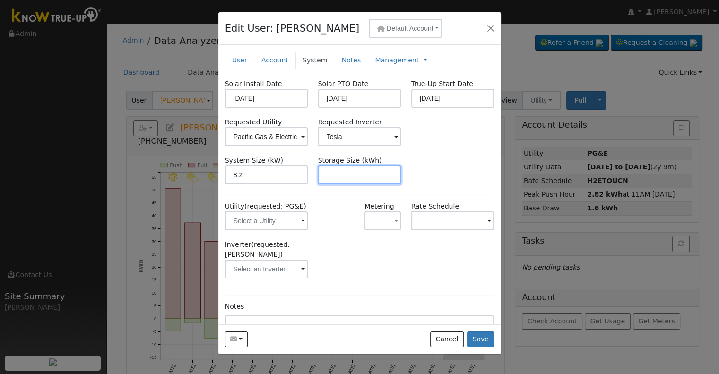
click at [364, 176] on input "text" at bounding box center [359, 174] width 83 height 19
paste input "13.50"
type input "13.5"
click at [383, 57] on link "Management" at bounding box center [397, 60] width 44 height 10
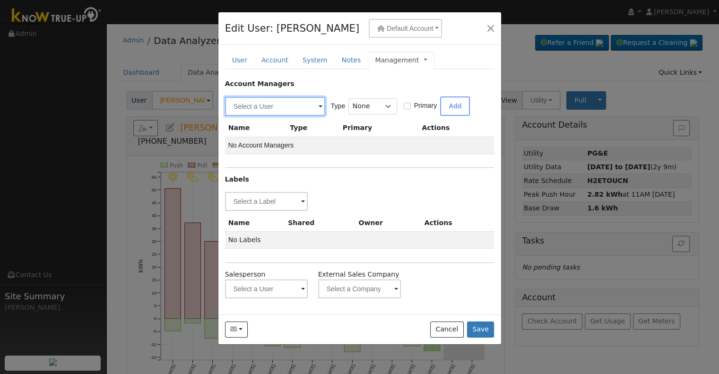
click at [276, 103] on input "text" at bounding box center [275, 106] width 100 height 19
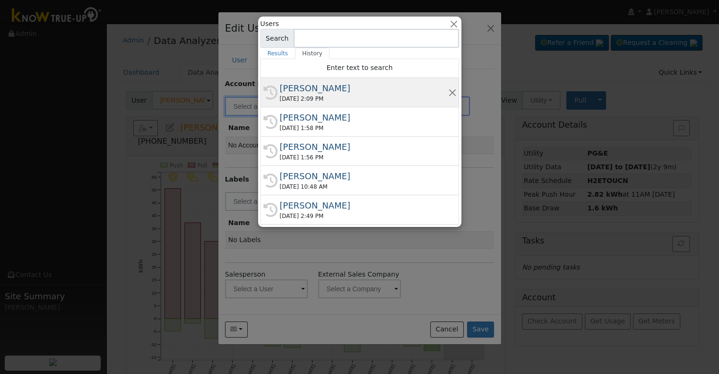
click at [329, 95] on div "[DATE] 2:09 PM" at bounding box center [364, 99] width 168 height 9
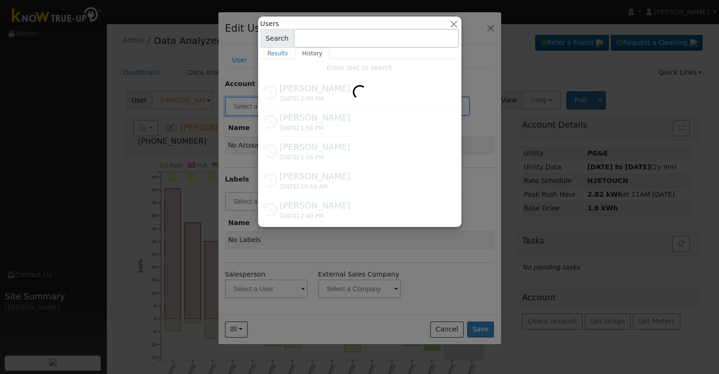
type input "[PERSON_NAME]"
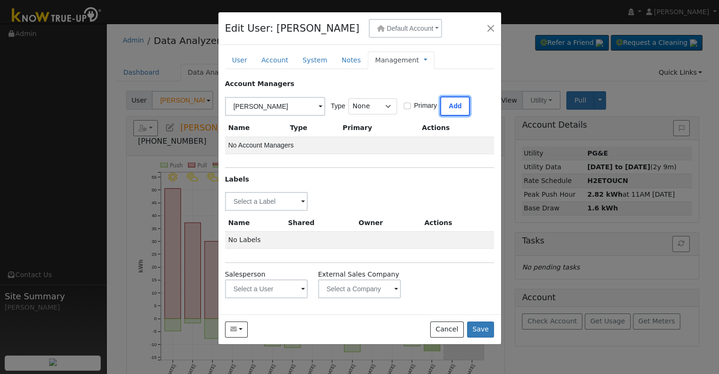
click at [446, 105] on button "Add" at bounding box center [455, 105] width 30 height 19
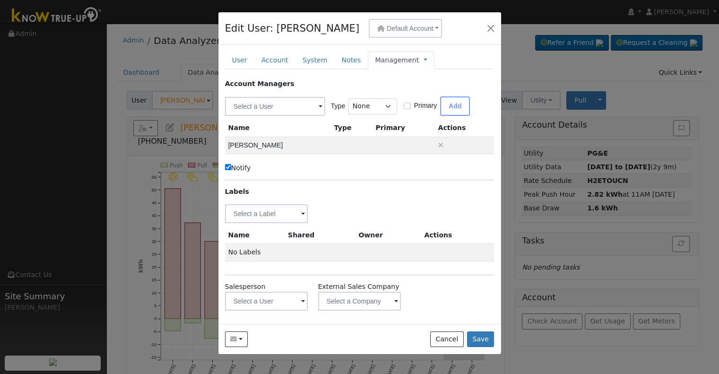
click at [242, 165] on label "Notify" at bounding box center [238, 168] width 26 height 10
click at [231, 165] on input "Notify" at bounding box center [228, 167] width 6 height 6
checkbox input "false"
click at [257, 209] on input "text" at bounding box center [266, 213] width 83 height 19
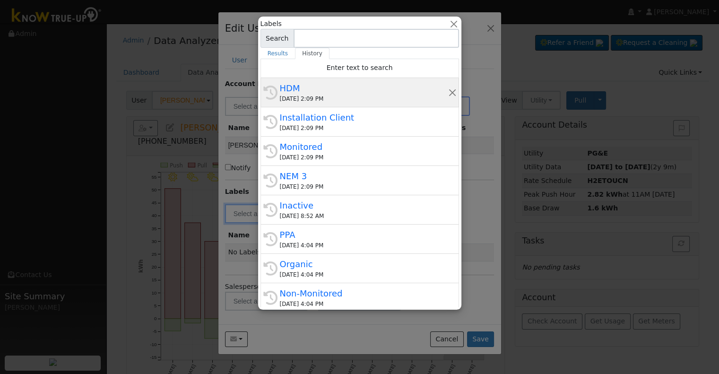
click at [310, 95] on div "[DATE] 2:09 PM" at bounding box center [364, 99] width 168 height 9
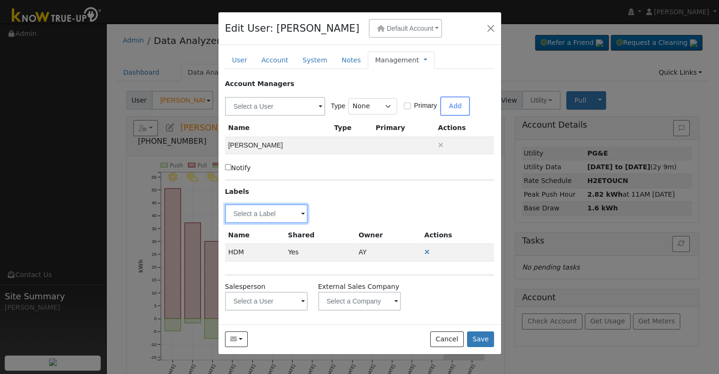
click at [259, 214] on input "text" at bounding box center [266, 213] width 83 height 19
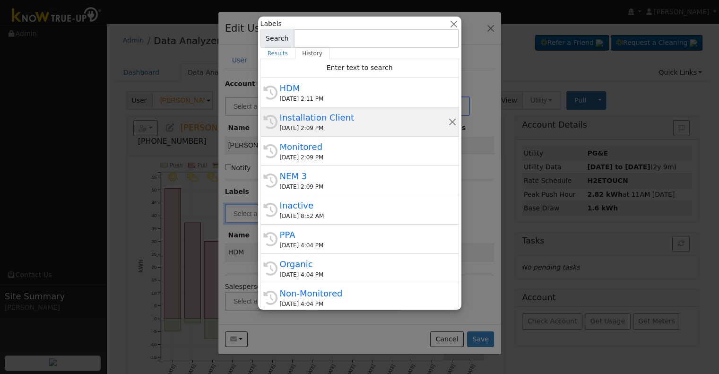
click at [351, 131] on div "[DATE] 2:09 PM" at bounding box center [364, 128] width 168 height 9
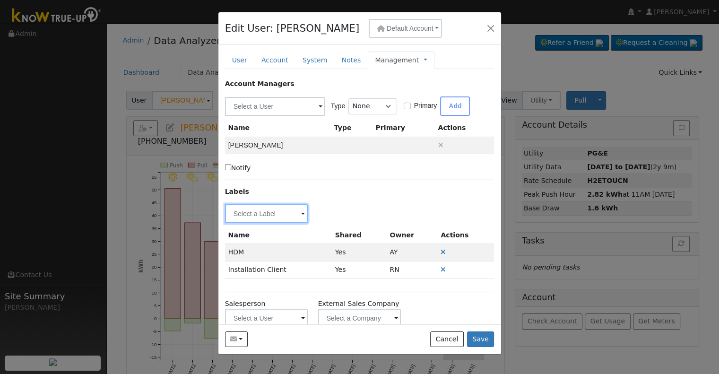
click at [274, 219] on input "text" at bounding box center [266, 213] width 83 height 19
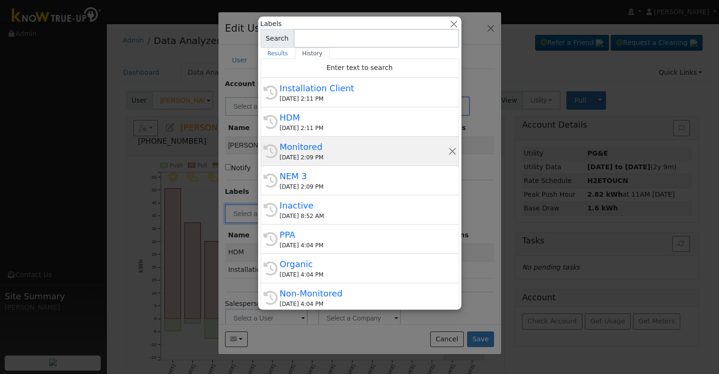
click at [382, 156] on div "[DATE] 2:09 PM" at bounding box center [364, 157] width 168 height 9
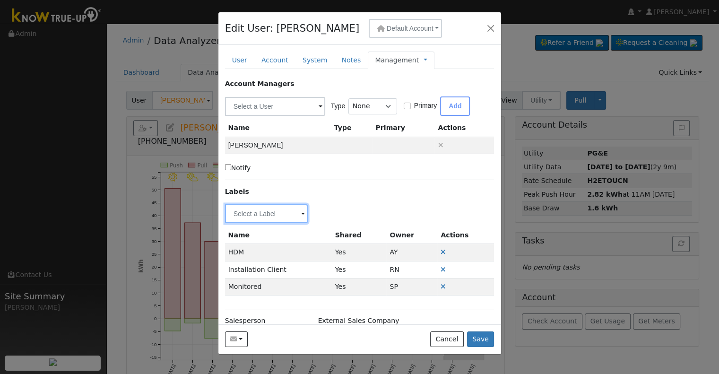
click at [252, 217] on input "text" at bounding box center [266, 213] width 83 height 19
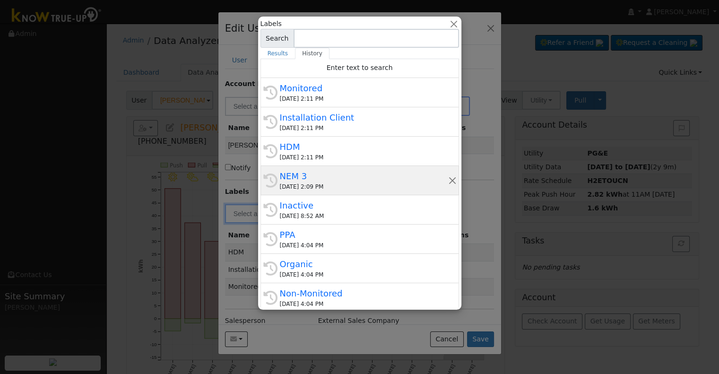
click at [354, 179] on div "NEM 3" at bounding box center [364, 176] width 168 height 13
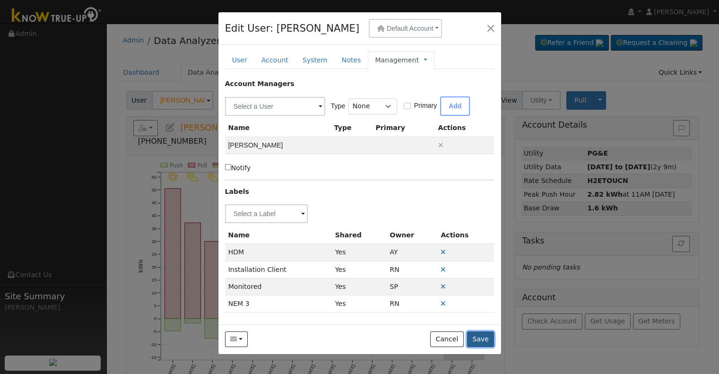
click at [484, 337] on button "Save" at bounding box center [480, 339] width 27 height 16
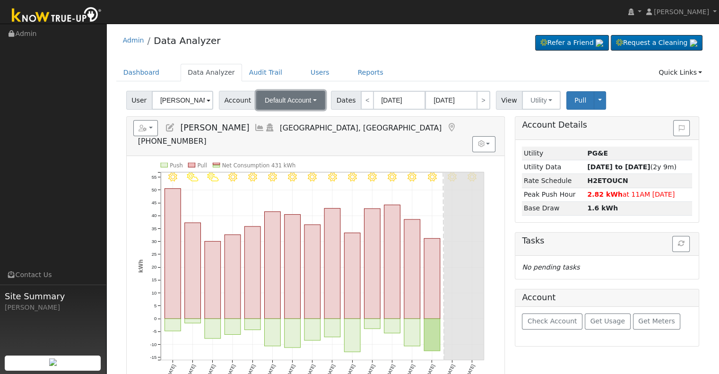
click at [284, 99] on span "Default Account" at bounding box center [288, 100] width 47 height 8
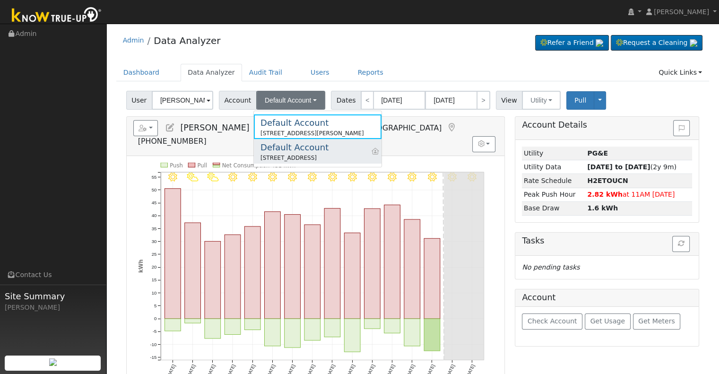
click at [299, 150] on div "Default Account" at bounding box center [294, 147] width 68 height 13
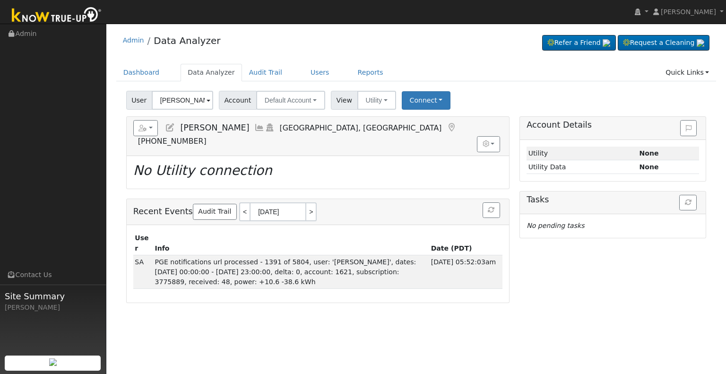
click at [173, 129] on icon at bounding box center [170, 127] width 10 height 9
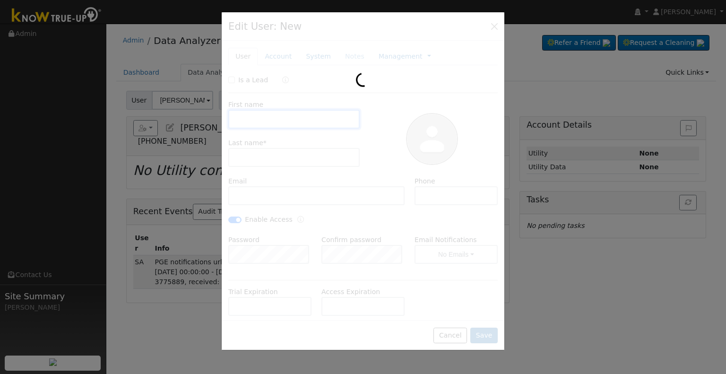
type input "[PERSON_NAME]"
type input "[EMAIL_ADDRESS][DOMAIN_NAME]"
type input "5599079496"
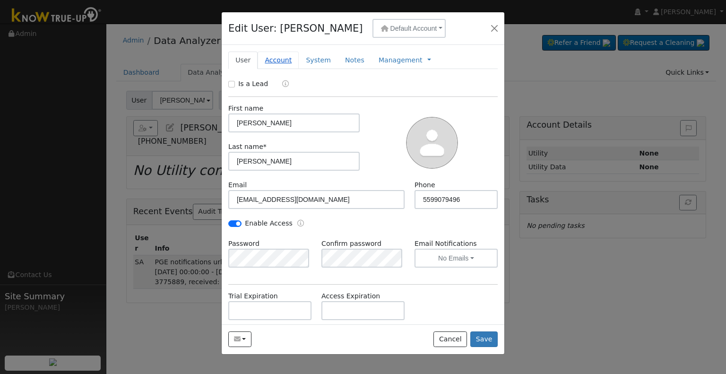
click at [279, 62] on link "Account" at bounding box center [278, 60] width 41 height 17
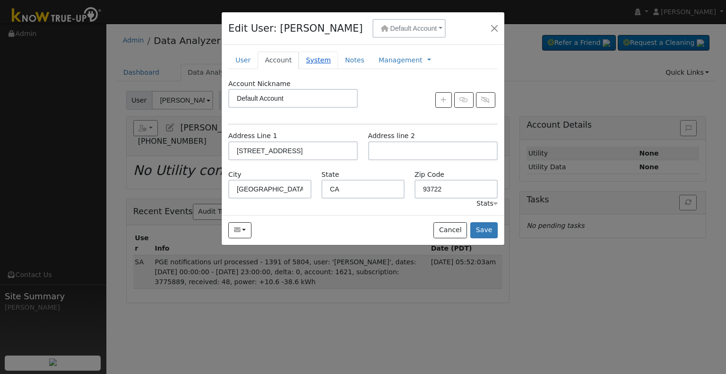
click at [312, 58] on link "System" at bounding box center [318, 60] width 39 height 17
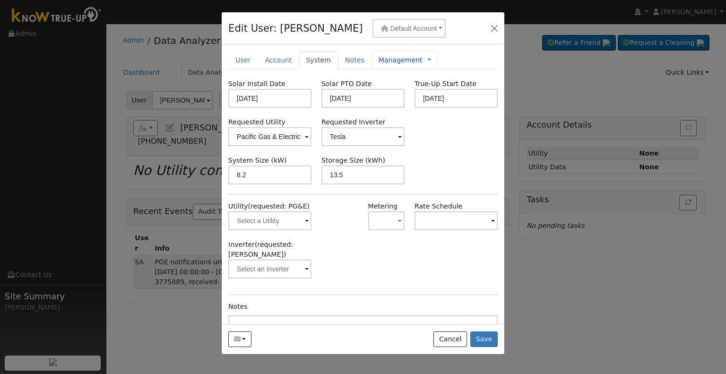
click at [389, 58] on link "Management" at bounding box center [401, 60] width 44 height 10
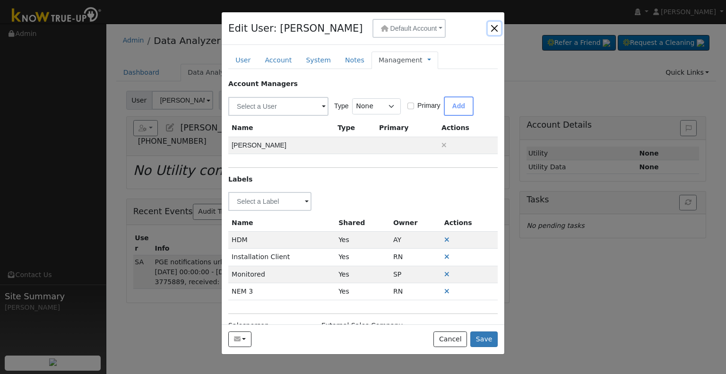
click at [497, 29] on button "button" at bounding box center [494, 28] width 13 height 13
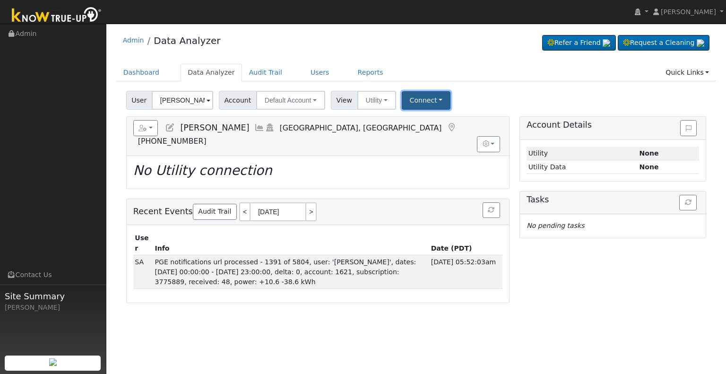
click at [410, 99] on button "Connect" at bounding box center [426, 100] width 49 height 18
click at [437, 121] on link "Select a Provider" at bounding box center [439, 120] width 74 height 13
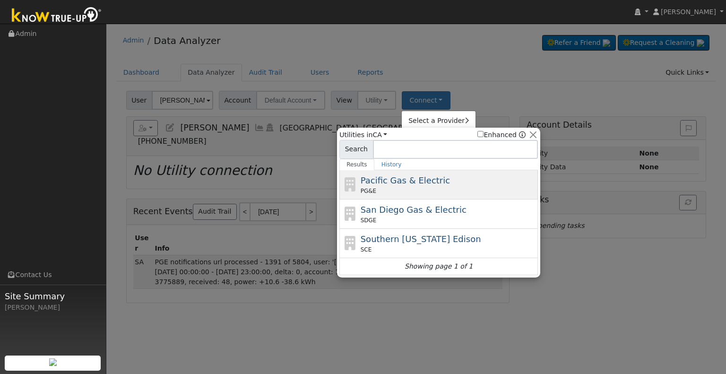
click at [412, 189] on div "PG&E" at bounding box center [448, 191] width 175 height 9
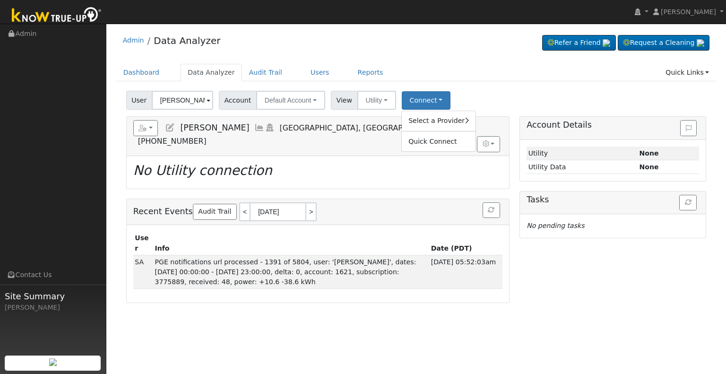
click at [171, 128] on icon at bounding box center [170, 127] width 10 height 9
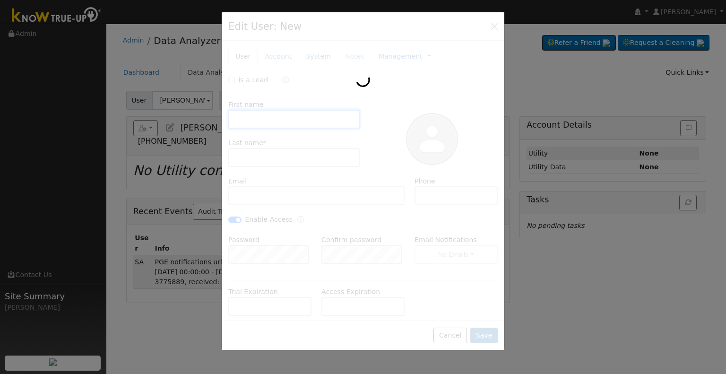
type input "[PERSON_NAME]"
type input "[EMAIL_ADDRESS][DOMAIN_NAME]"
type input "5599079496"
checkbox input "true"
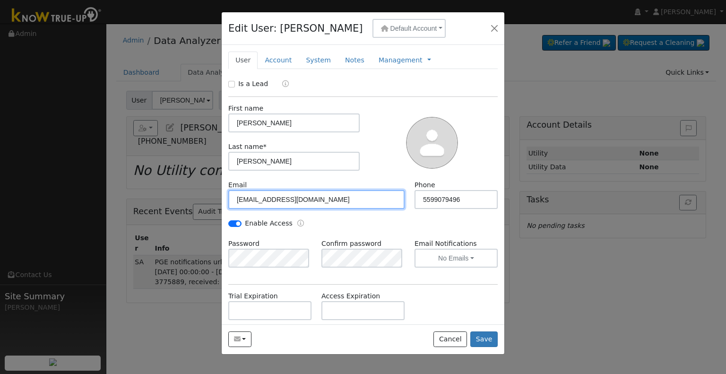
click at [297, 198] on input "[EMAIL_ADDRESS][DOMAIN_NAME]" at bounding box center [316, 199] width 176 height 19
type input "[EMAIL_ADDRESS][DOMAIN_NAME]"
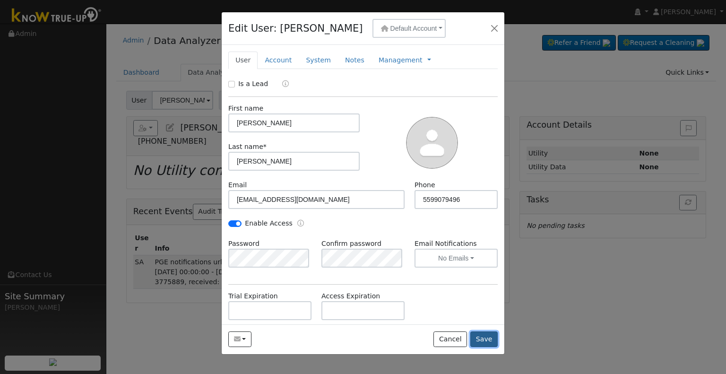
click at [491, 339] on button "Save" at bounding box center [483, 339] width 27 height 16
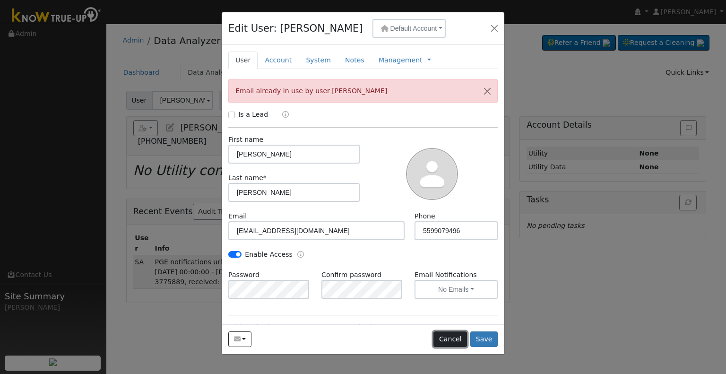
click at [446, 344] on button "Cancel" at bounding box center [450, 339] width 34 height 16
checkbox input "false"
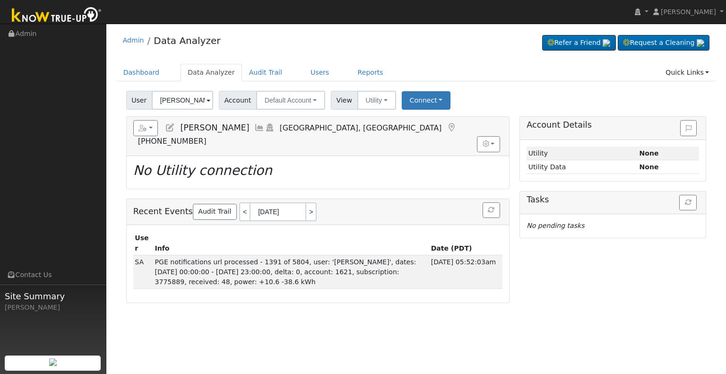
click at [166, 124] on icon at bounding box center [170, 127] width 10 height 9
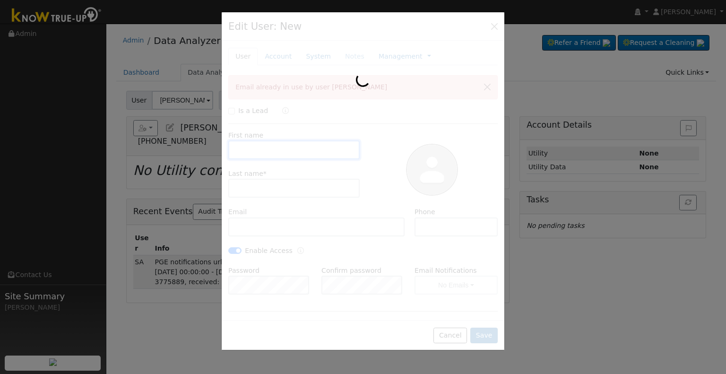
type input "[PERSON_NAME]"
type input "[EMAIL_ADDRESS][DOMAIN_NAME]"
type input "5599079496"
checkbox input "true"
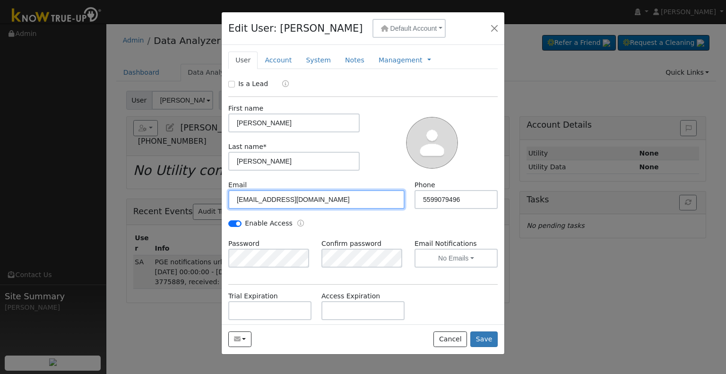
drag, startPoint x: 348, startPoint y: 197, endPoint x: 225, endPoint y: 210, distance: 123.6
click at [225, 210] on div "Email [EMAIL_ADDRESS][DOMAIN_NAME] Phone [PHONE_NUMBER]" at bounding box center [363, 199] width 279 height 38
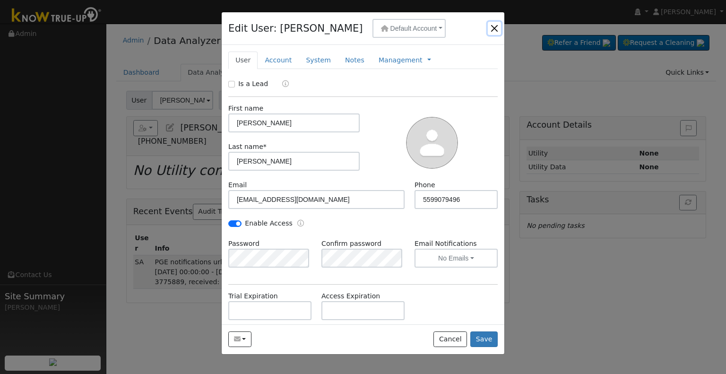
click at [496, 25] on button "button" at bounding box center [494, 28] width 13 height 13
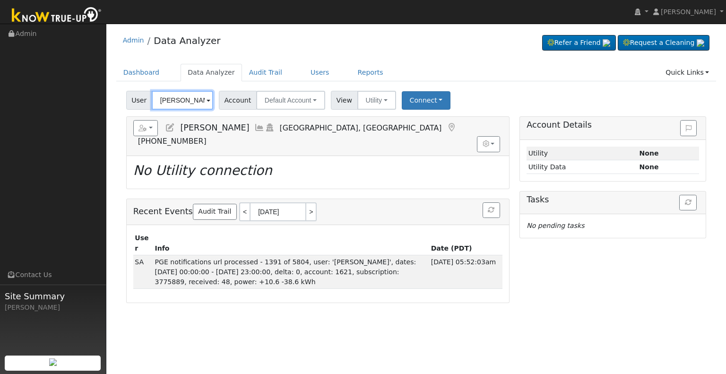
click at [183, 98] on input "[PERSON_NAME]" at bounding box center [182, 100] width 61 height 19
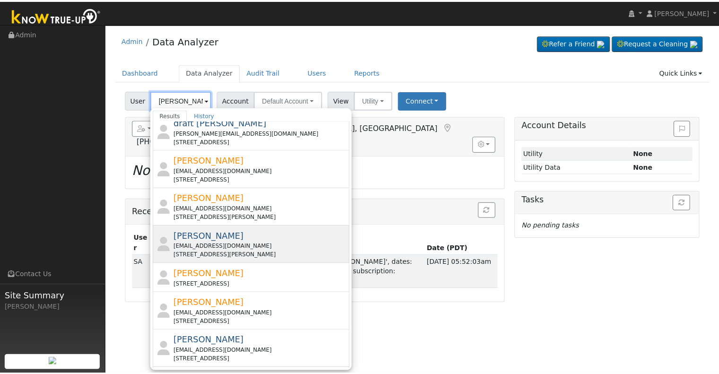
scroll to position [142, 0]
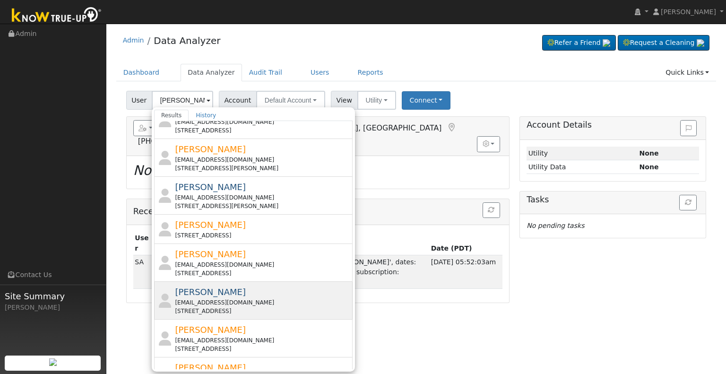
click at [256, 288] on div "[PERSON_NAME] [PERSON_NAME][EMAIL_ADDRESS][DOMAIN_NAME] [STREET_ADDRESS]" at bounding box center [262, 300] width 175 height 30
type input "[PERSON_NAME]"
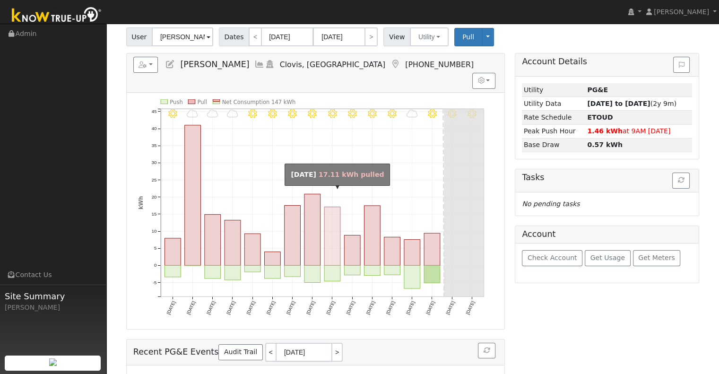
scroll to position [47, 0]
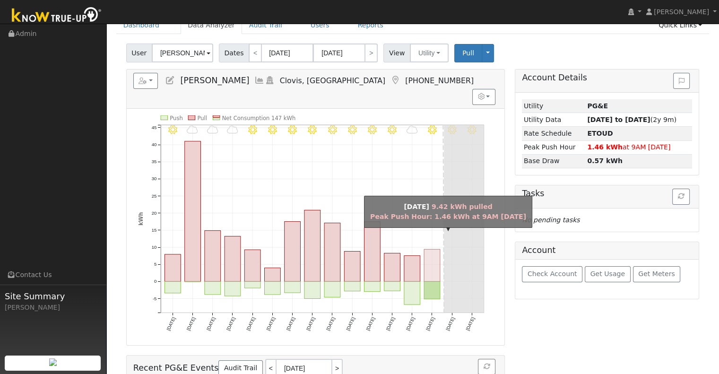
click at [431, 251] on rect "onclick=""" at bounding box center [432, 265] width 16 height 32
type input "[DATE]"
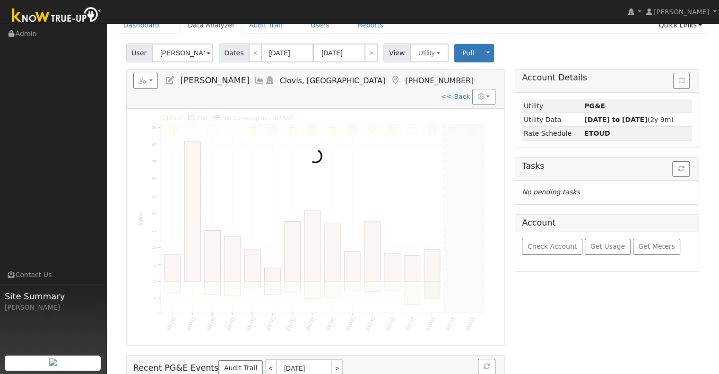
scroll to position [0, 0]
